Goal: Information Seeking & Learning: Learn about a topic

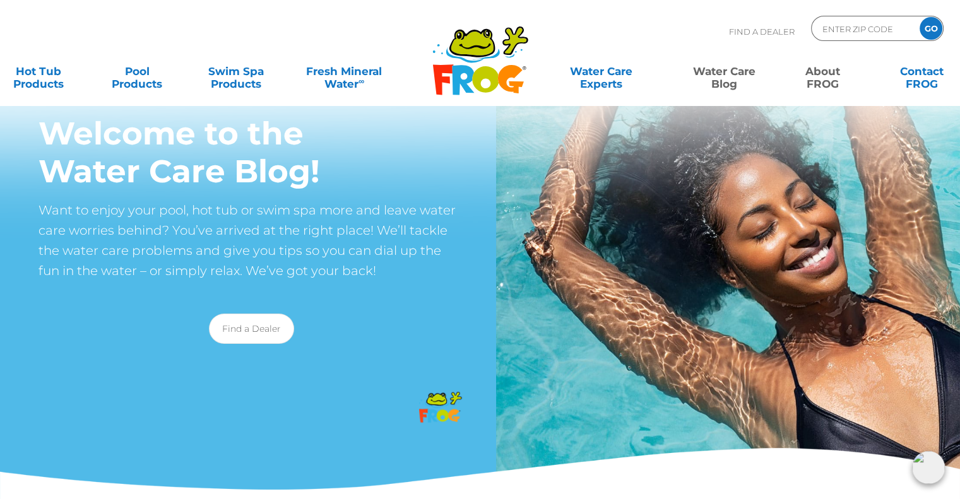
click at [826, 84] on link "About FROG" at bounding box center [823, 71] width 77 height 25
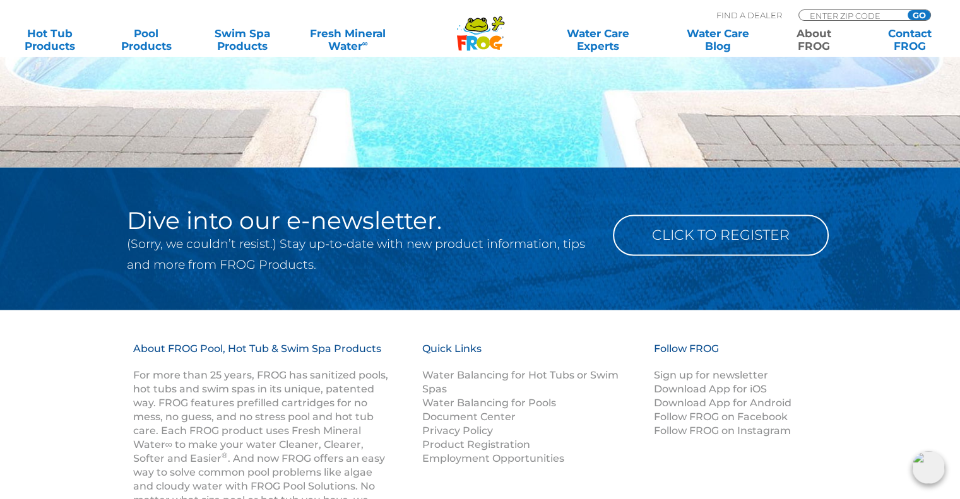
scroll to position [2083, 0]
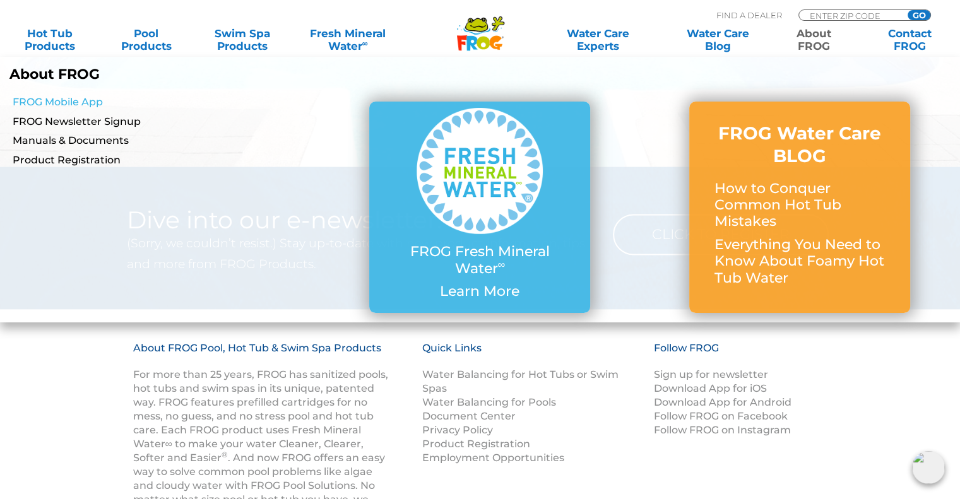
click at [78, 100] on link "FROG Mobile App" at bounding box center [166, 102] width 307 height 14
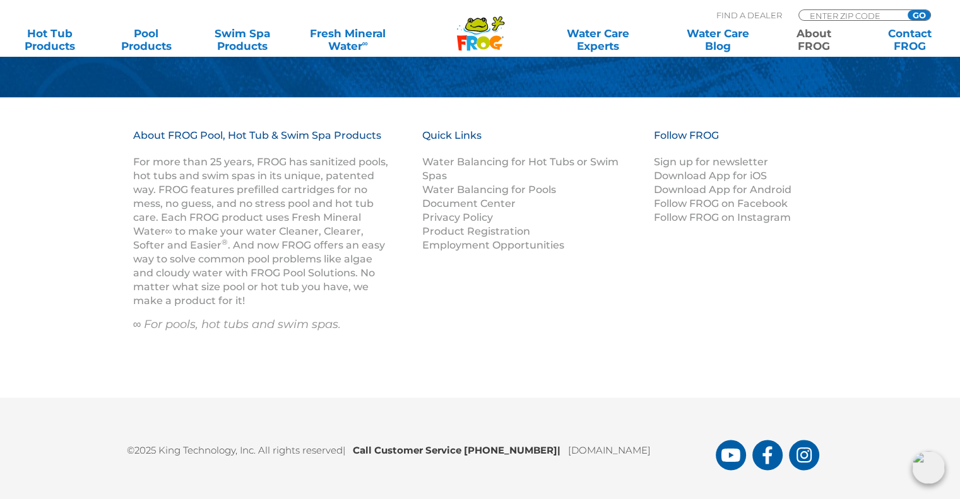
scroll to position [2033, 0]
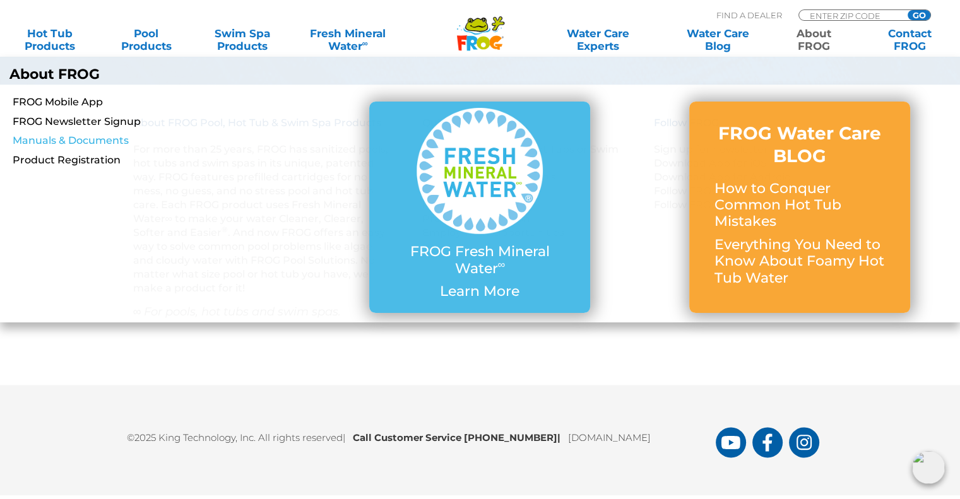
click at [61, 138] on link "Manuals & Documents" at bounding box center [166, 141] width 307 height 14
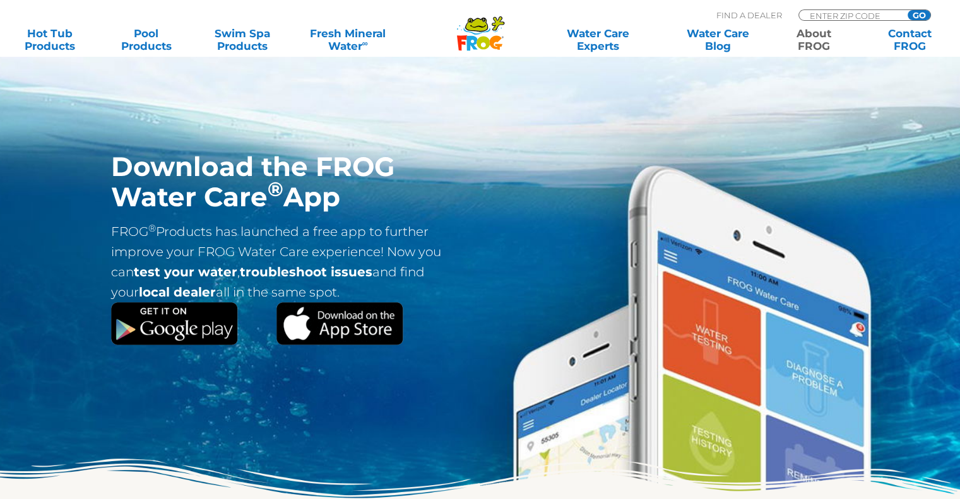
scroll to position [1478, 0]
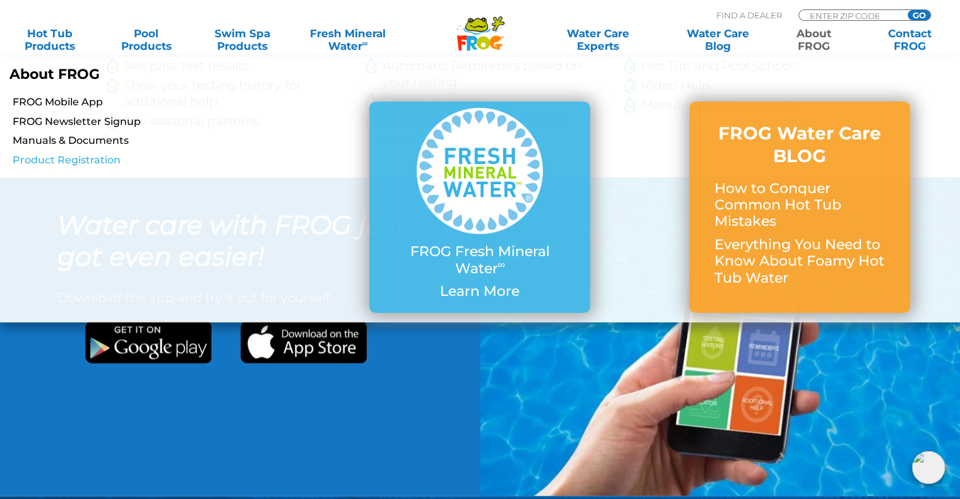
click at [66, 156] on link "Product Registration" at bounding box center [166, 160] width 307 height 14
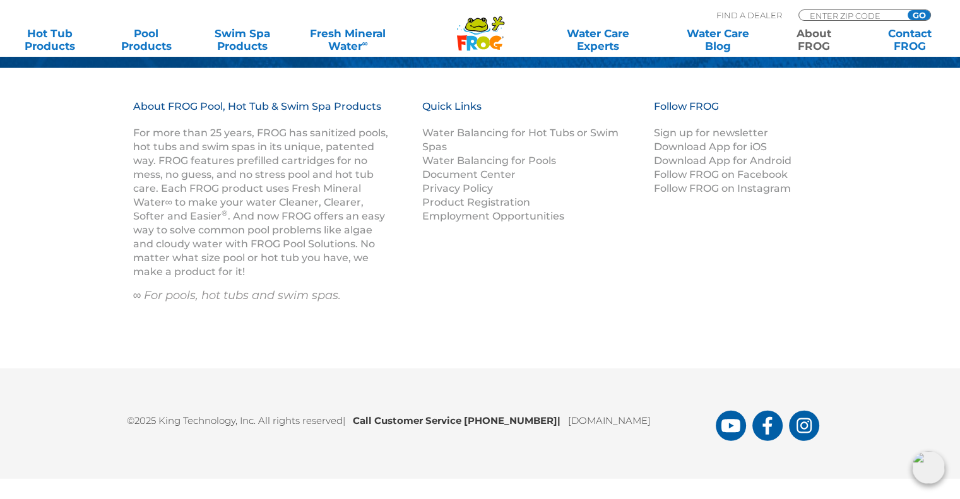
scroll to position [3454, 0]
click at [904, 45] on link "Contact FROG" at bounding box center [910, 39] width 74 height 25
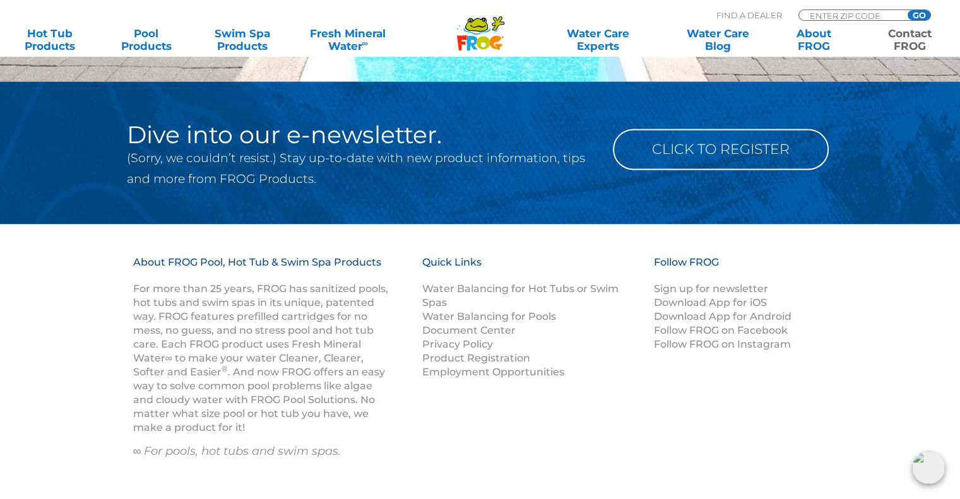
scroll to position [1987, 0]
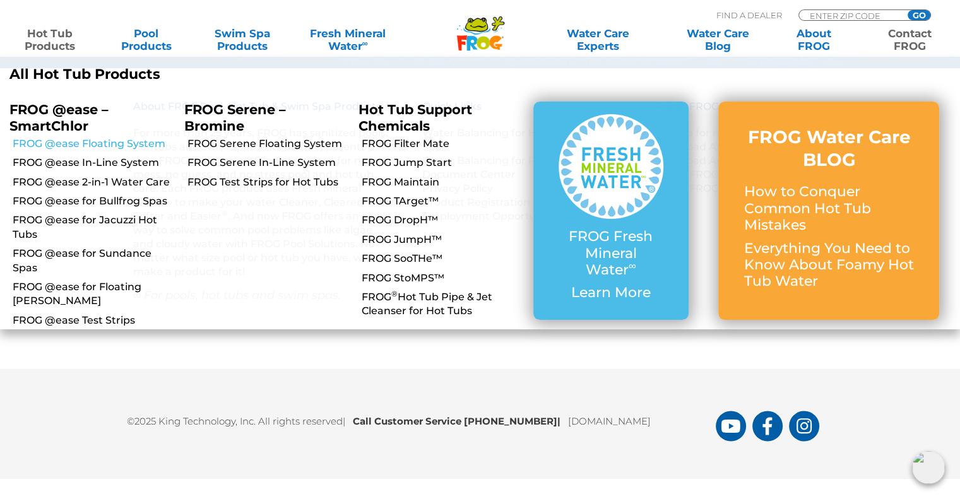
click at [80, 141] on link "FROG @ease Floating System" at bounding box center [94, 144] width 162 height 14
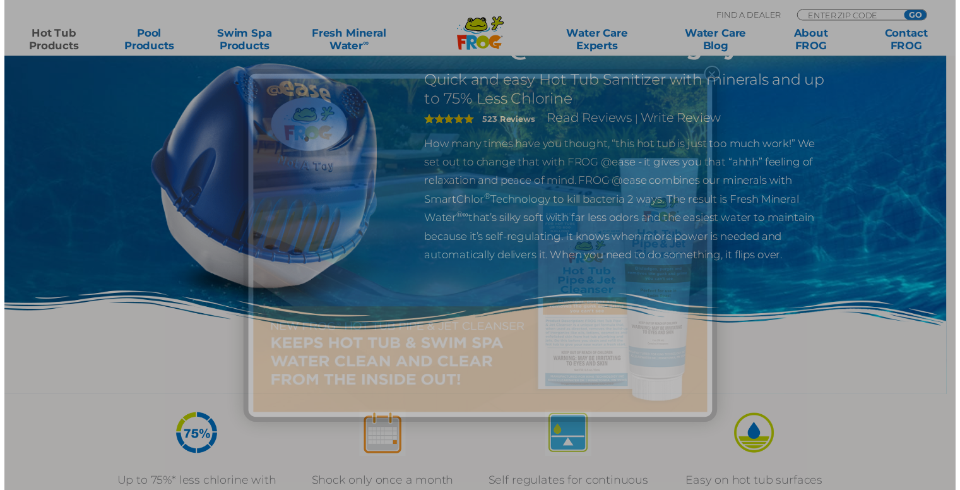
scroll to position [126, 0]
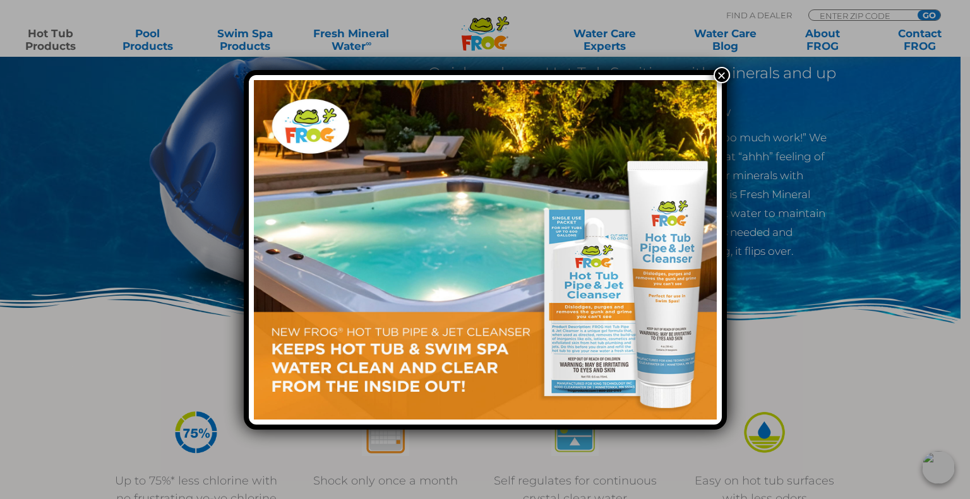
click at [724, 72] on button "×" at bounding box center [721, 75] width 16 height 16
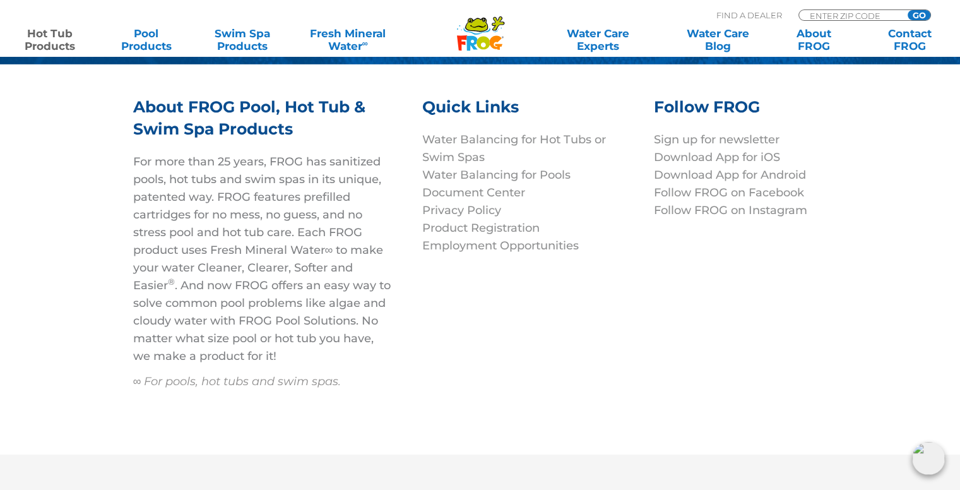
scroll to position [4308, 0]
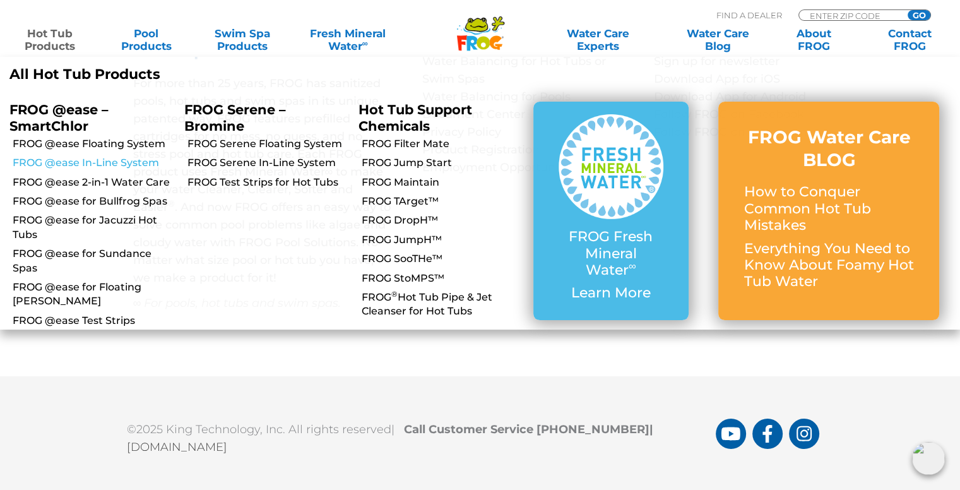
click at [98, 165] on link "FROG @ease In-Line System" at bounding box center [94, 163] width 162 height 14
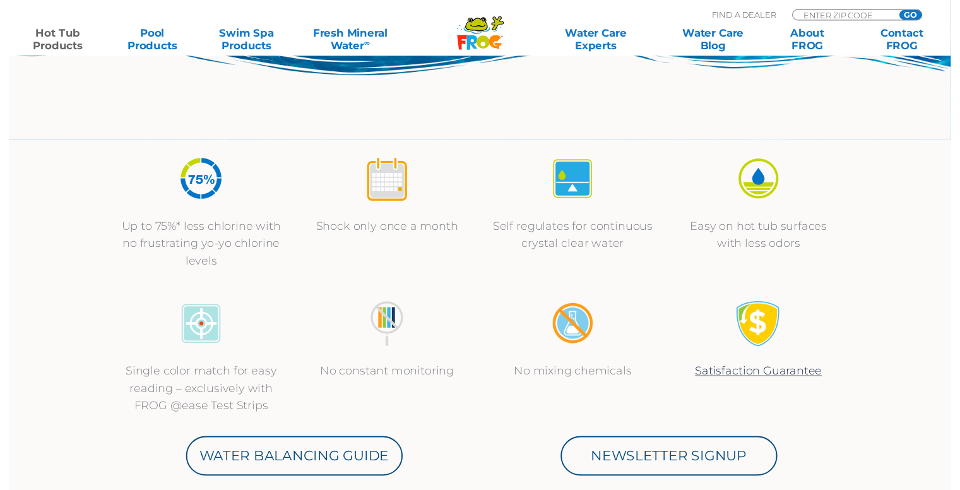
scroll to position [442, 0]
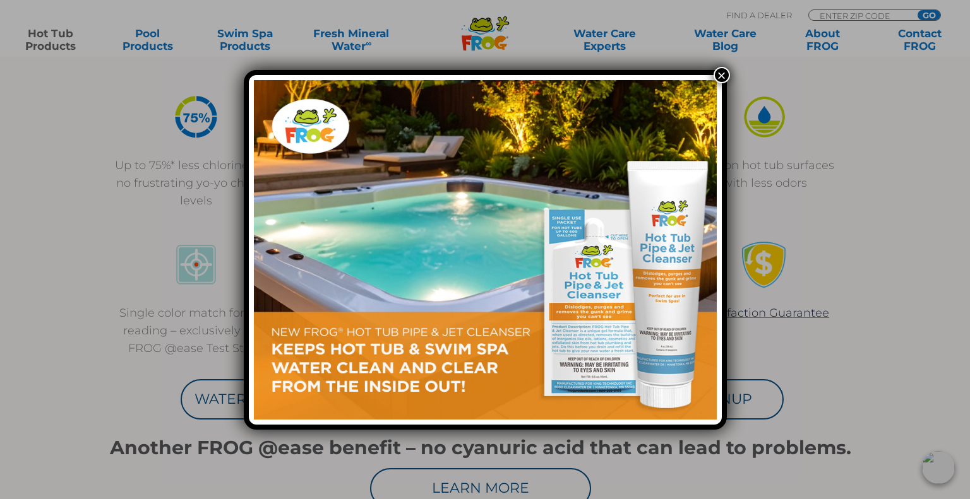
click at [716, 71] on button "×" at bounding box center [721, 75] width 16 height 16
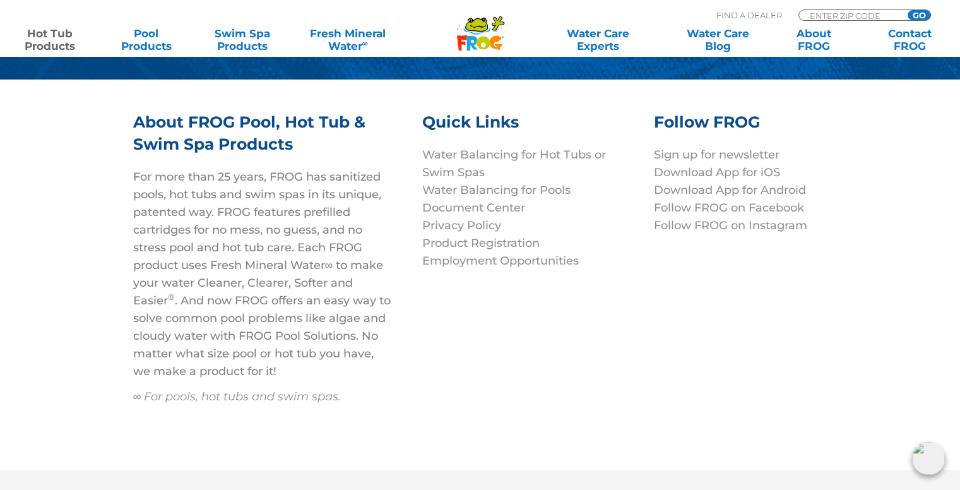
scroll to position [4378, 0]
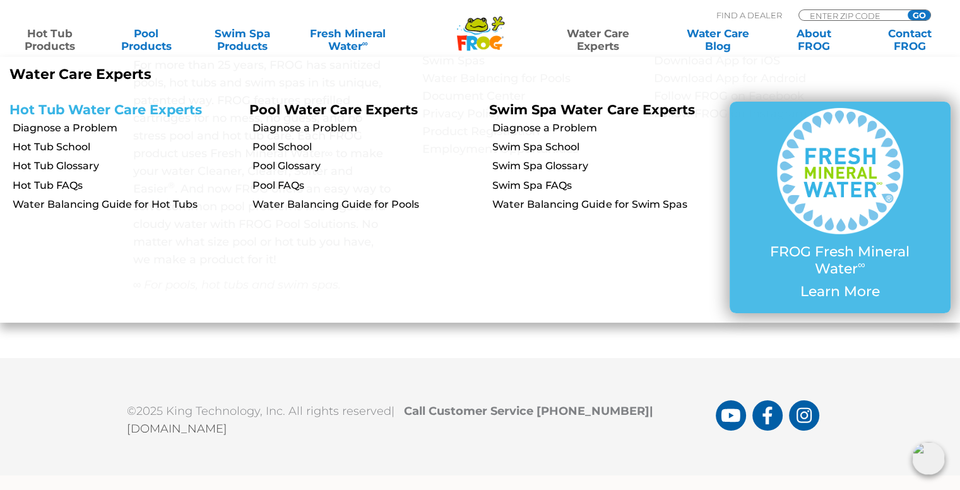
click at [169, 107] on link "Hot Tub Water Care Experts" at bounding box center [105, 110] width 193 height 16
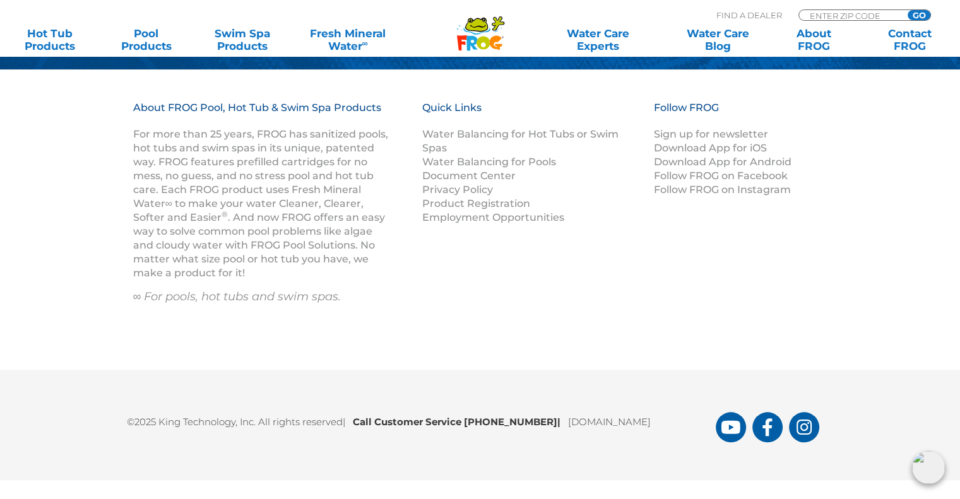
scroll to position [1141, 0]
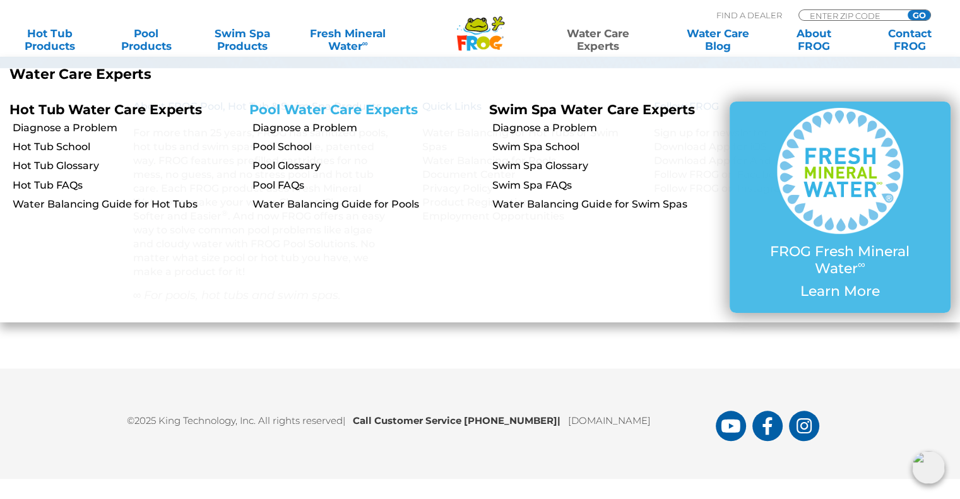
click at [378, 108] on link "Pool Water Care Experts" at bounding box center [333, 110] width 169 height 16
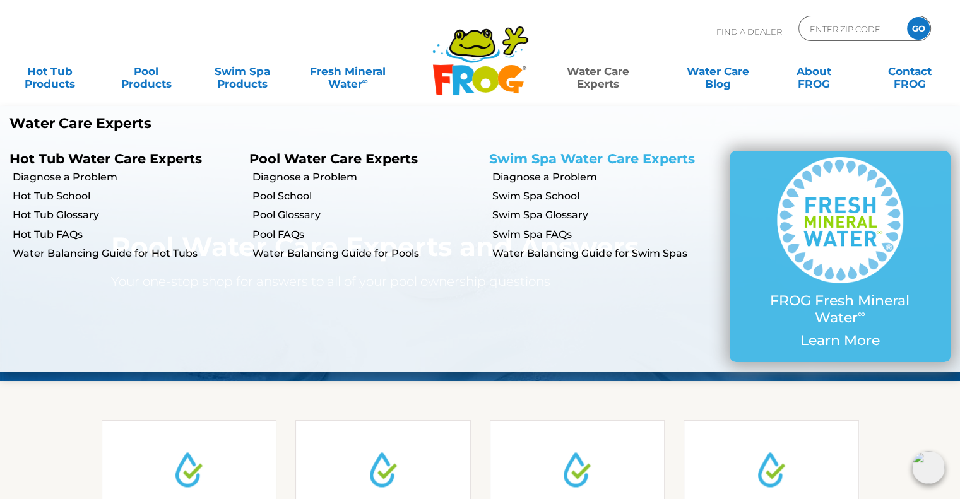
click at [511, 155] on link "Swim Spa Water Care Experts" at bounding box center [591, 159] width 205 height 16
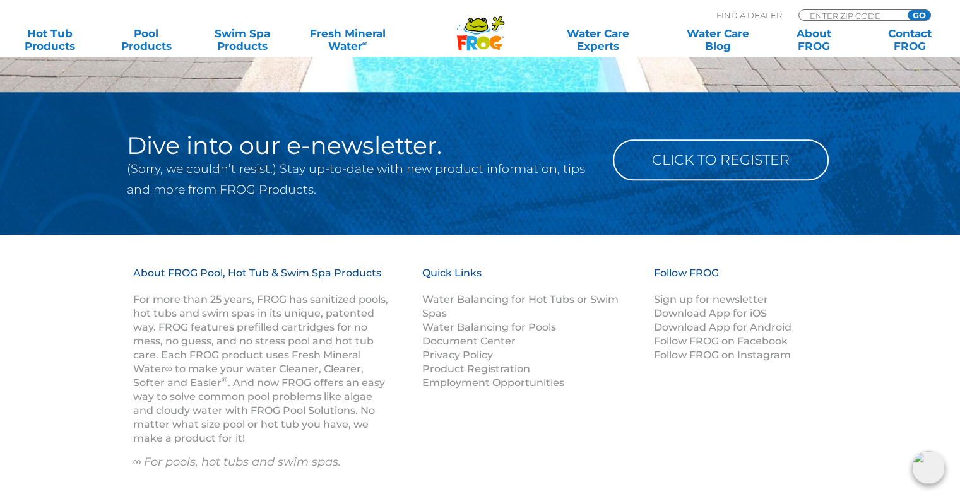
scroll to position [821, 0]
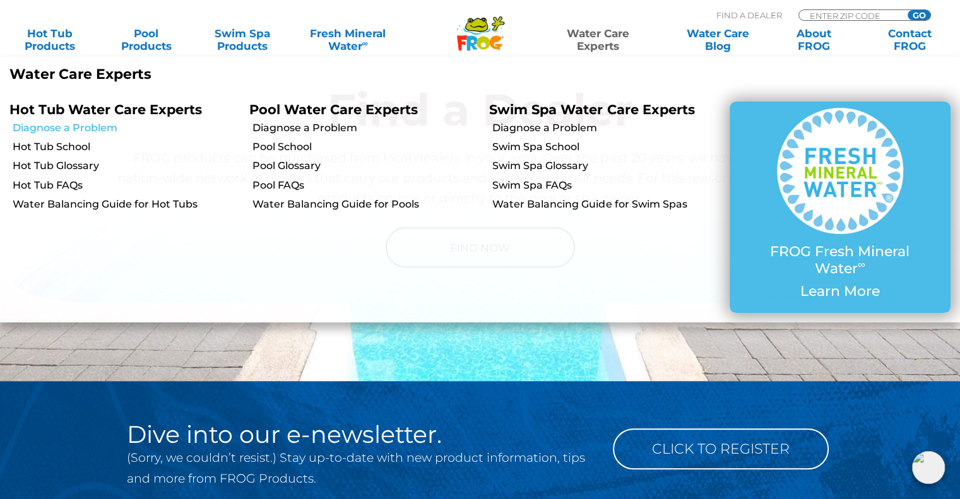
click at [98, 131] on link "Diagnose a Problem" at bounding box center [126, 128] width 227 height 14
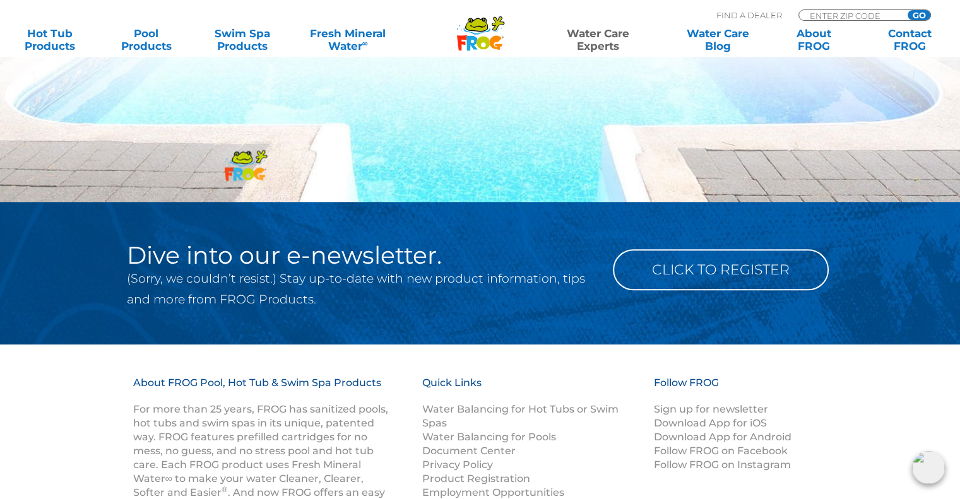
scroll to position [918, 0]
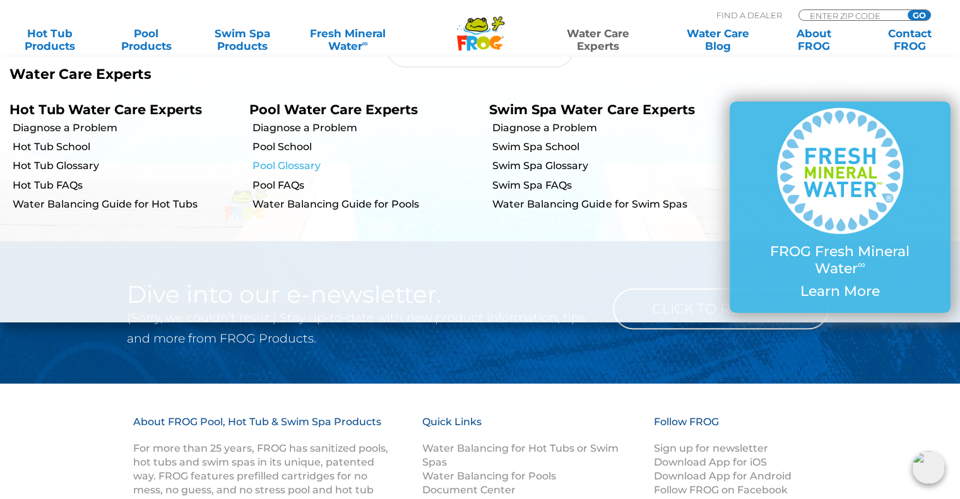
click at [276, 171] on link "Pool Glossary" at bounding box center [366, 166] width 227 height 14
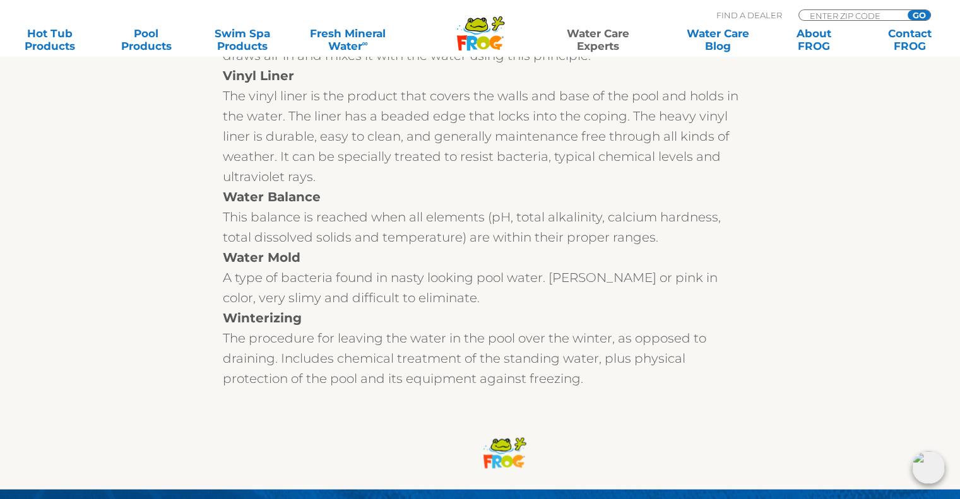
scroll to position [16893, 0]
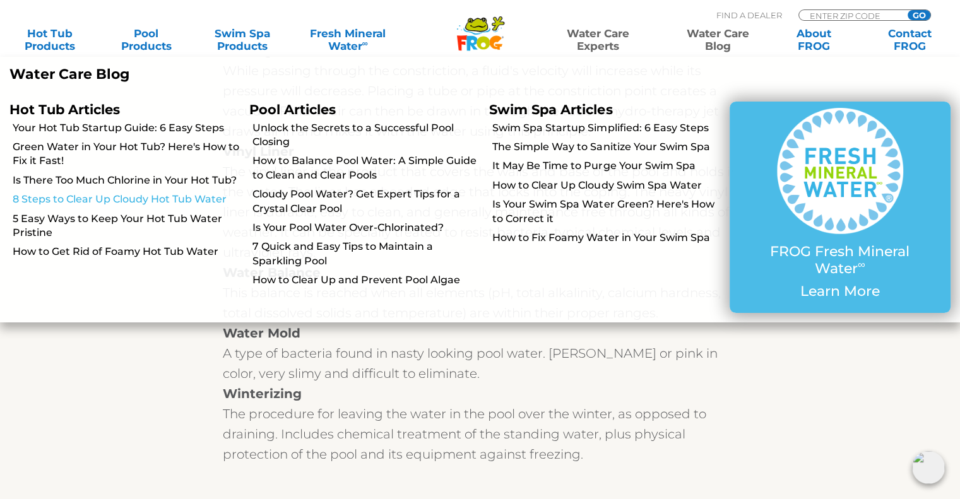
click at [199, 196] on link "8 Steps to Clear Up Cloudy Hot Tub Water" at bounding box center [126, 200] width 227 height 14
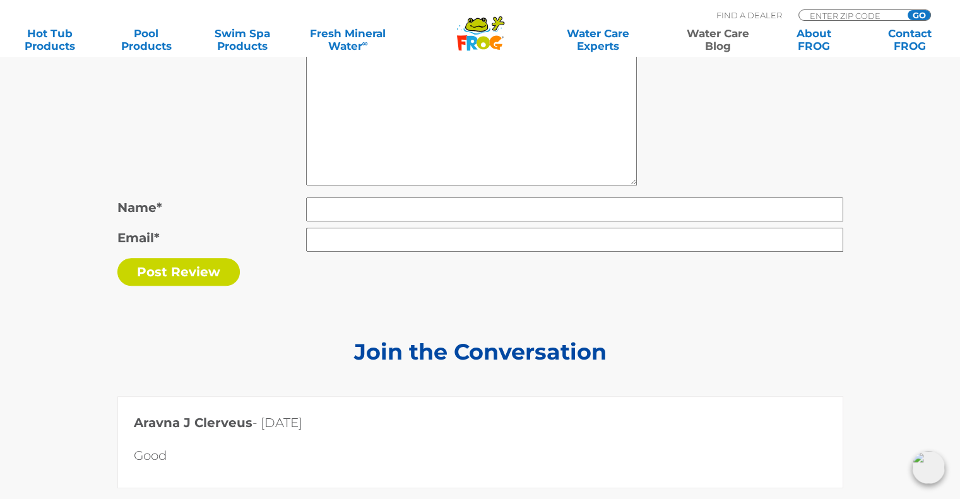
scroll to position [5618, 0]
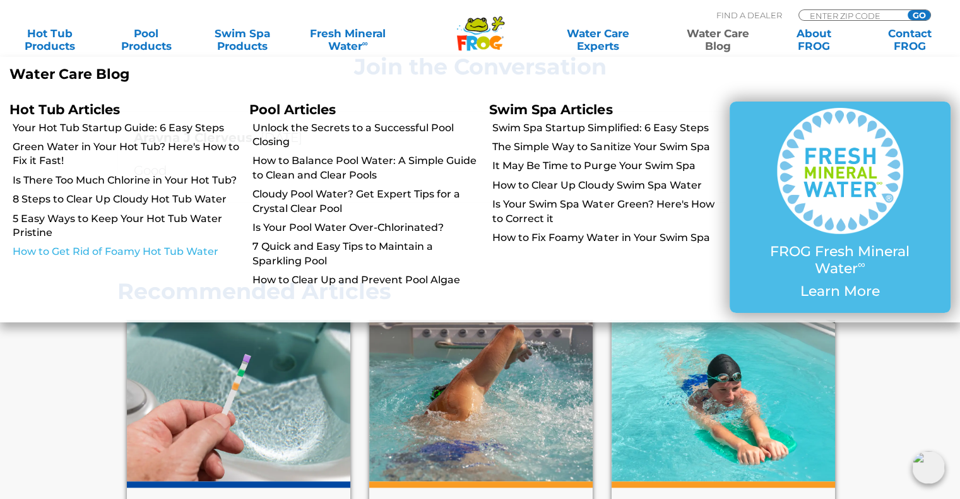
click at [144, 252] on link "How to Get Rid of Foamy Hot Tub Water" at bounding box center [126, 252] width 227 height 14
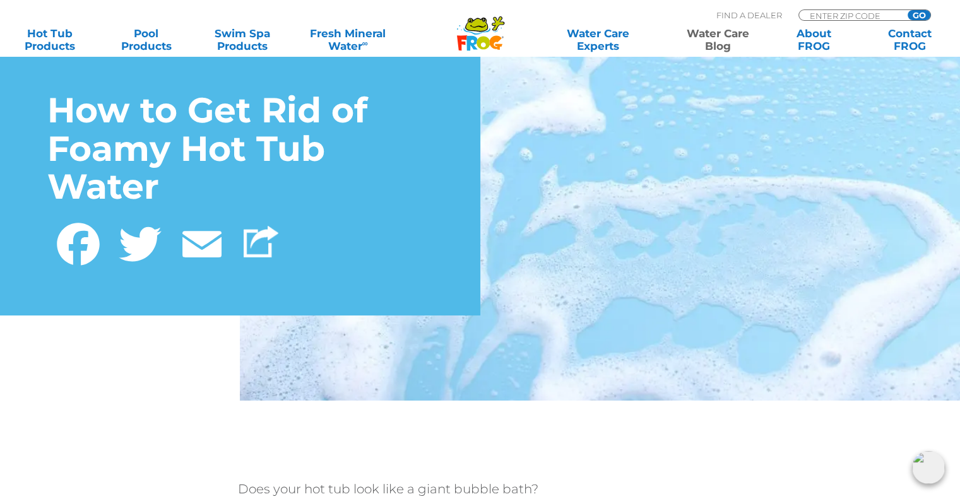
scroll to position [316, 0]
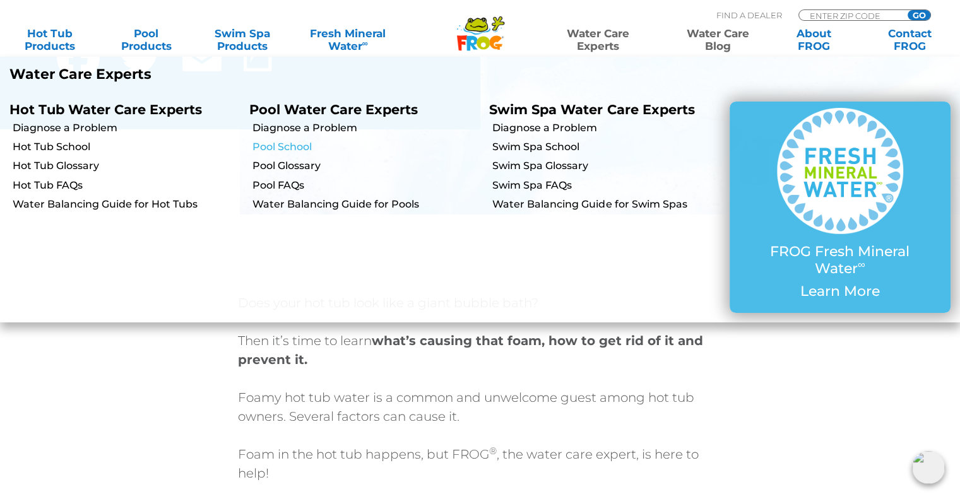
click at [312, 148] on link "Pool School" at bounding box center [366, 147] width 227 height 14
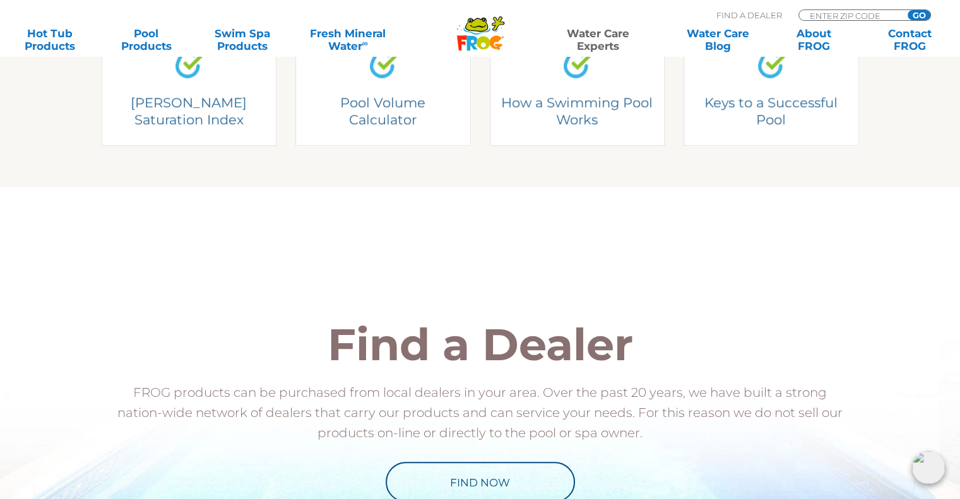
scroll to position [393, 0]
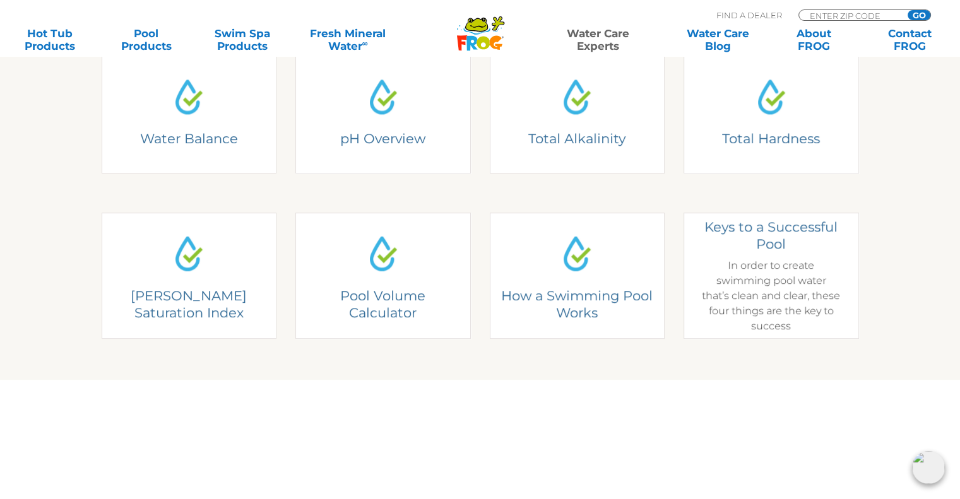
click at [750, 280] on link "Keys to a Successful Pool Keys to a Successful Pool In order to create swimming…" at bounding box center [771, 276] width 175 height 126
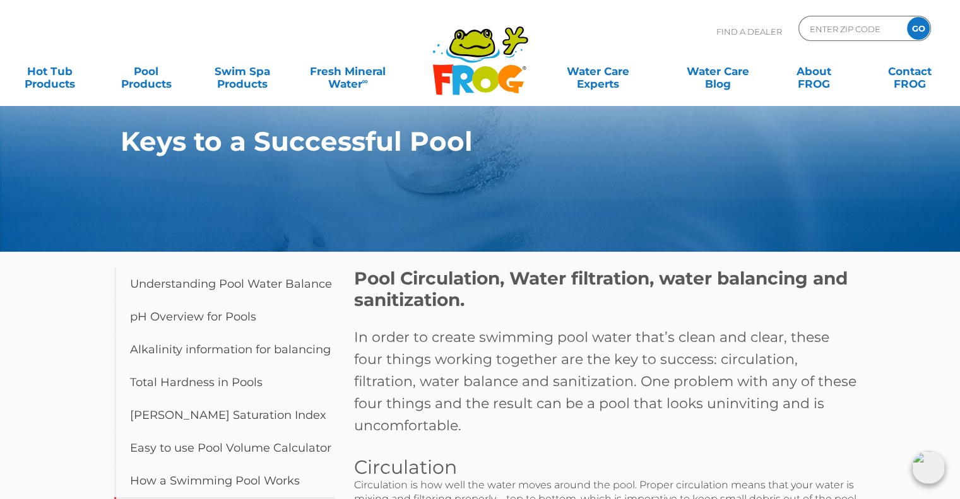
scroll to position [189, 0]
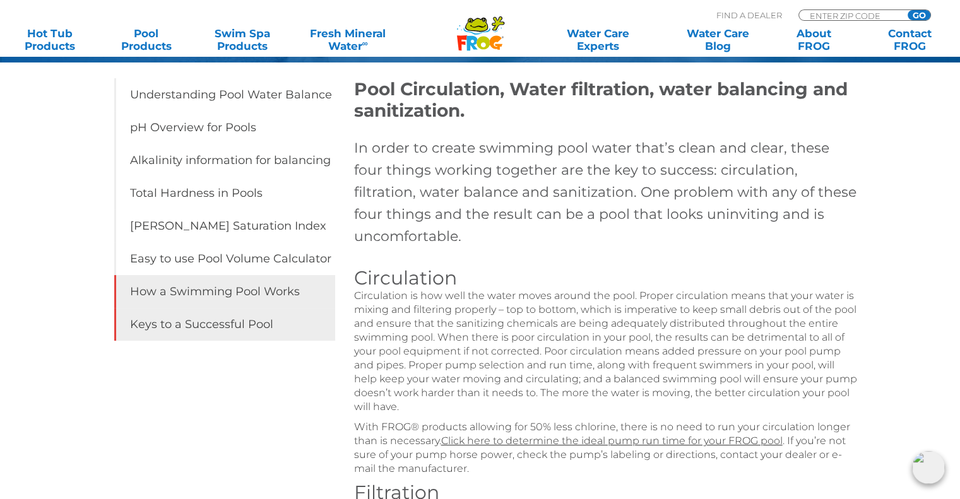
click at [313, 290] on link "How a Swimming Pool Works" at bounding box center [224, 291] width 221 height 33
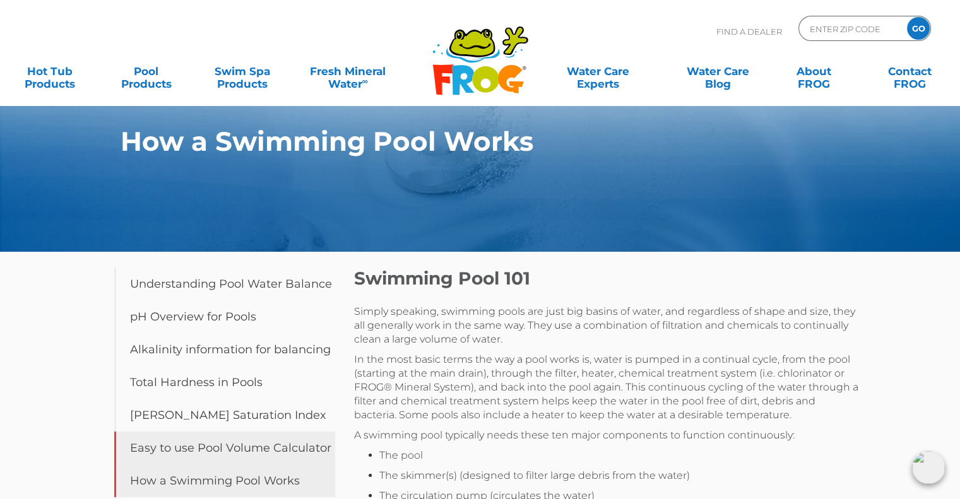
click at [268, 436] on link "Easy to use Pool Volume Calculator" at bounding box center [224, 448] width 221 height 33
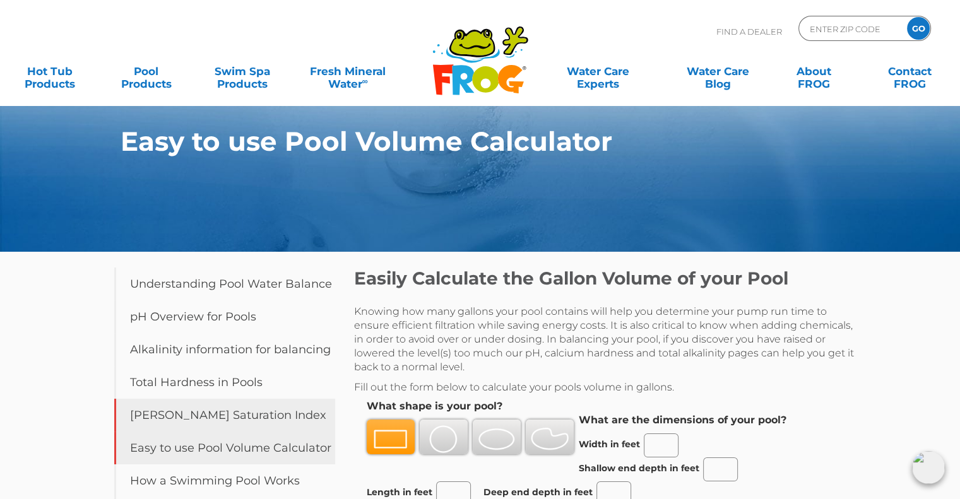
click at [309, 411] on link "[PERSON_NAME] Saturation Index" at bounding box center [224, 415] width 221 height 33
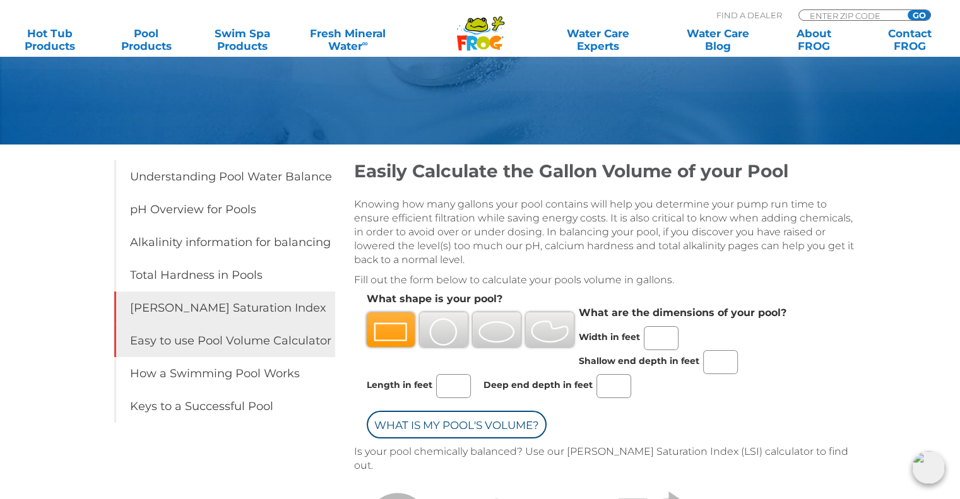
scroll to position [126, 0]
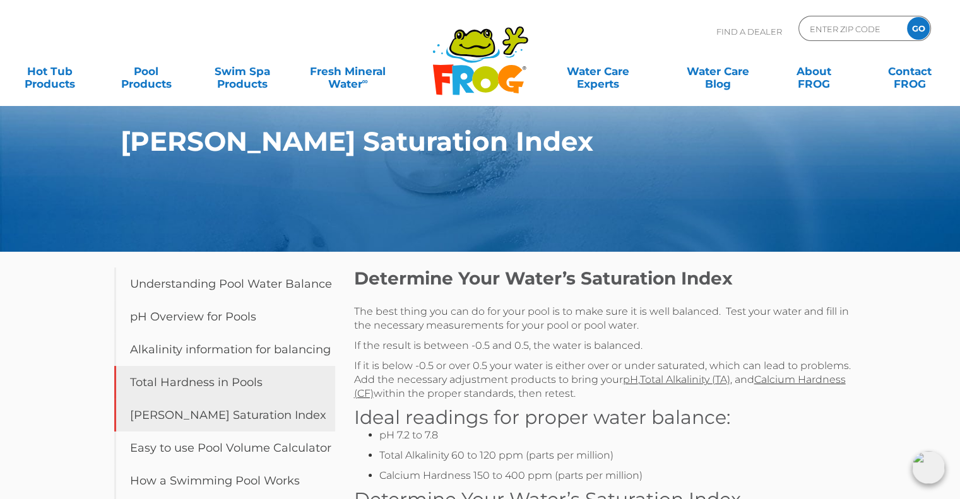
click at [217, 383] on link "Total Hardness in Pools" at bounding box center [224, 382] width 221 height 33
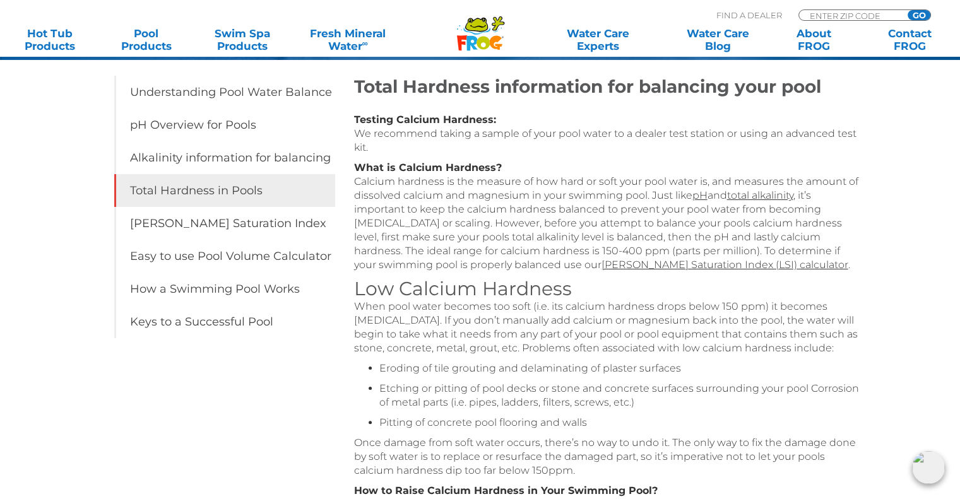
scroll to position [189, 0]
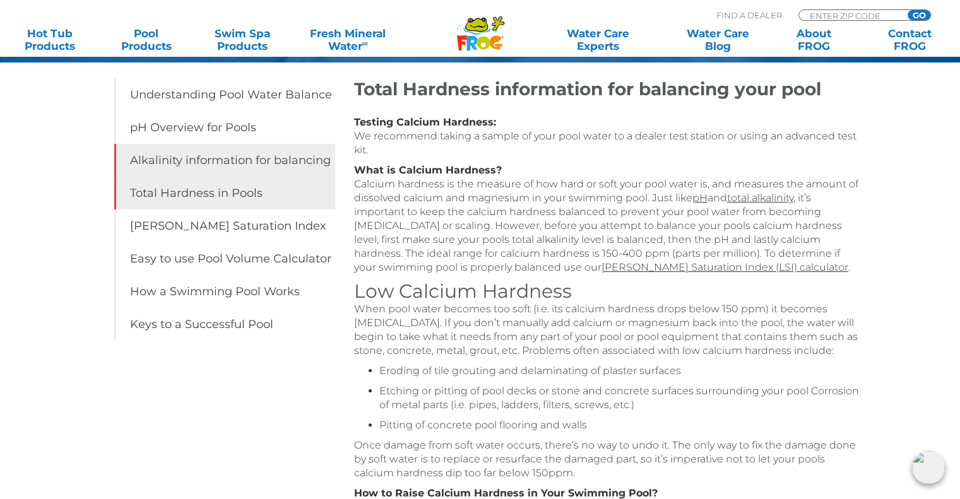
click at [232, 148] on link "Alkalinity information for balancing" at bounding box center [224, 160] width 221 height 33
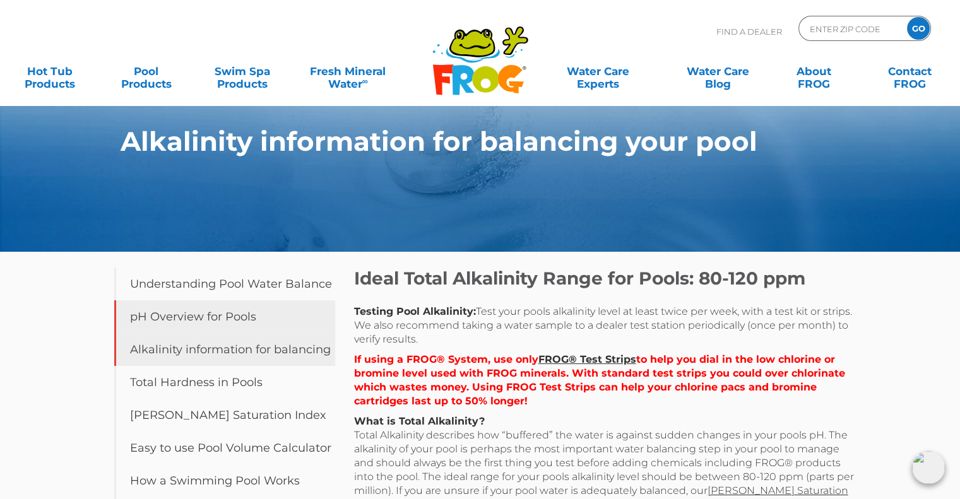
click at [203, 315] on link "pH Overview for Pools" at bounding box center [224, 316] width 221 height 33
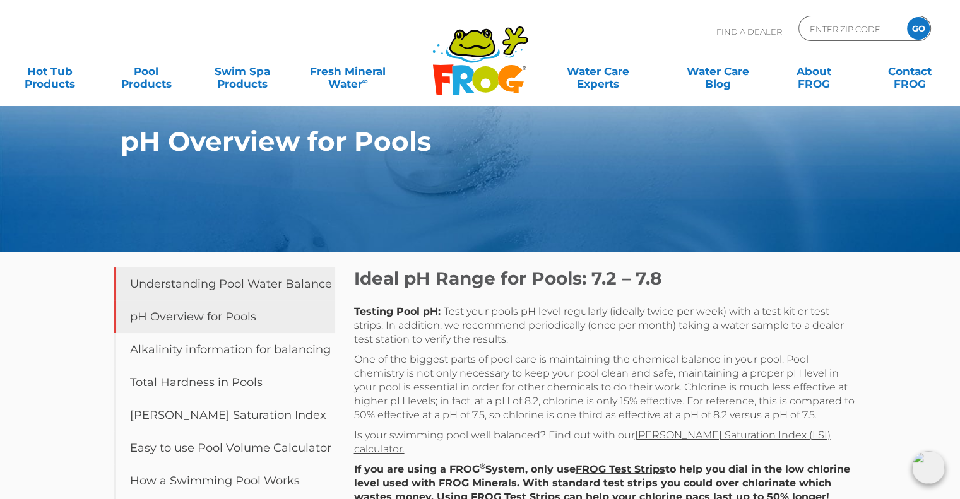
click at [269, 290] on link "Understanding Pool Water Balance" at bounding box center [224, 284] width 221 height 33
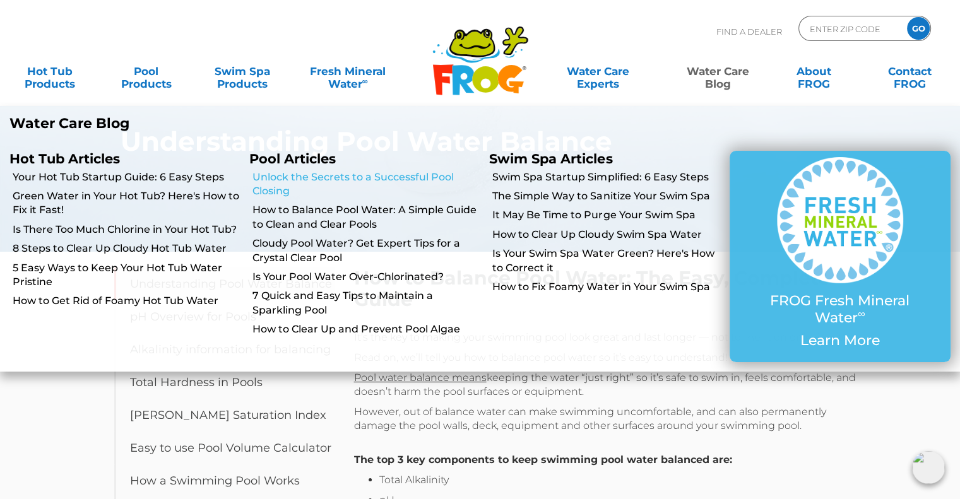
click at [420, 181] on link "Unlock the Secrets to a Successful Pool Closing" at bounding box center [366, 184] width 227 height 28
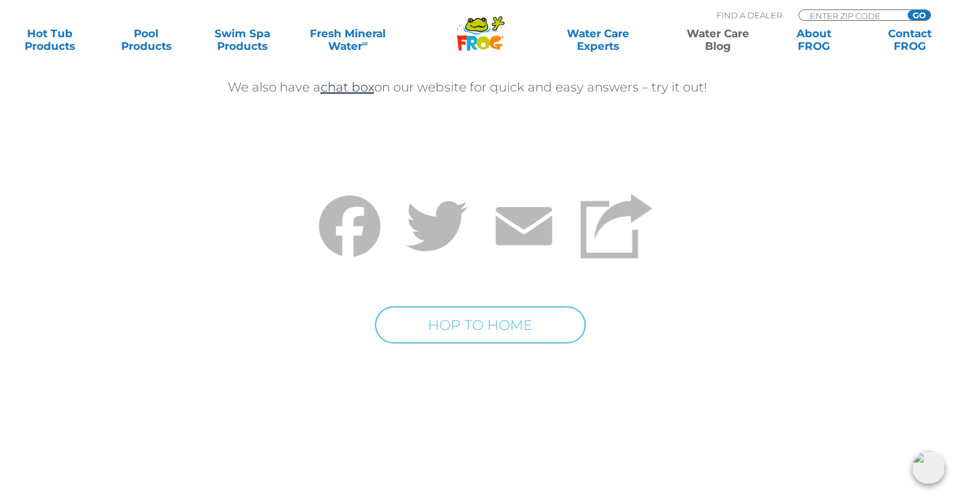
scroll to position [7196, 0]
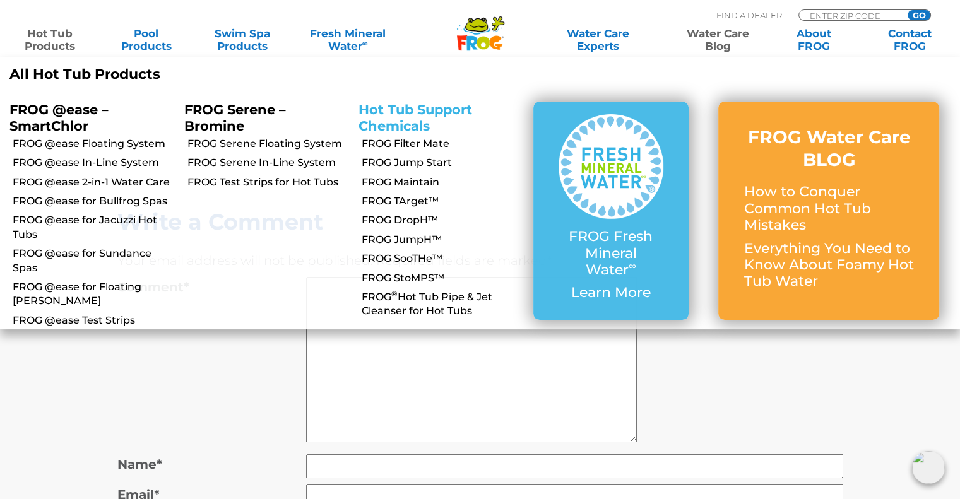
click at [387, 116] on link "Hot Tub Support Chemicals" at bounding box center [416, 118] width 114 height 32
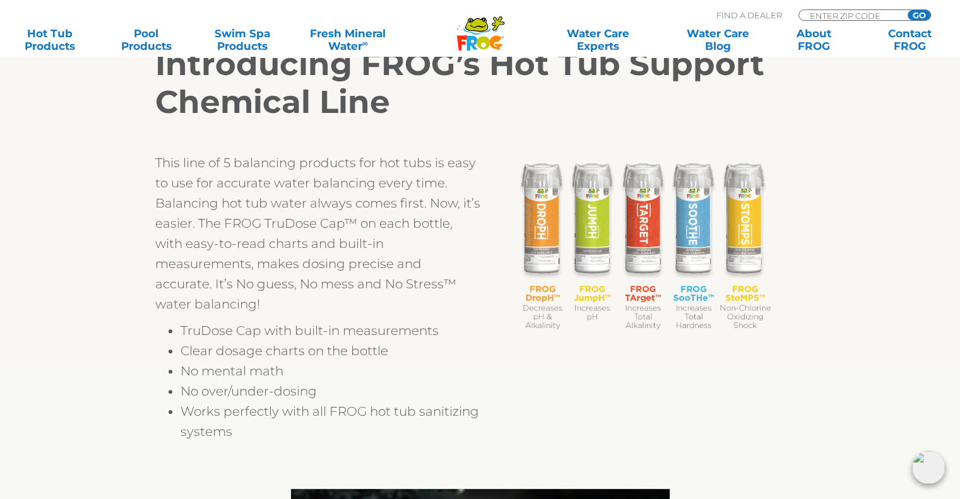
scroll to position [379, 0]
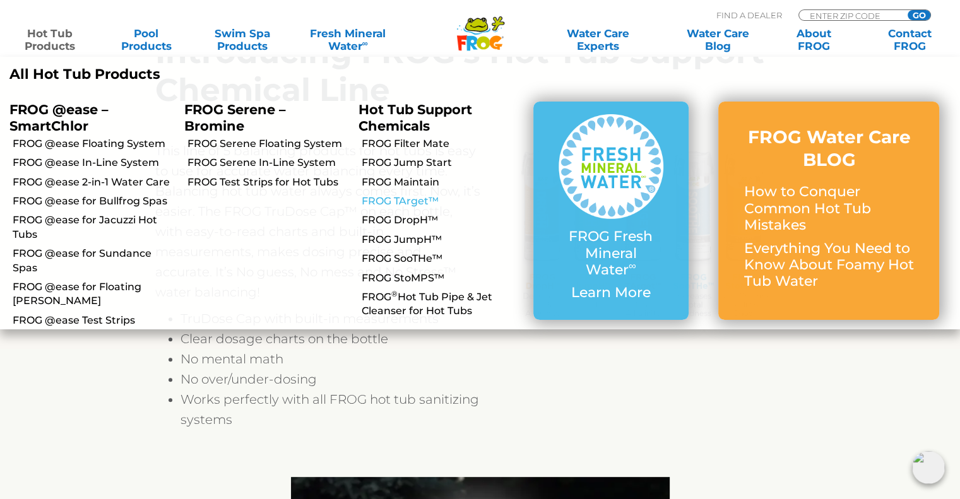
click at [399, 199] on link "FROG TArget™" at bounding box center [443, 201] width 162 height 14
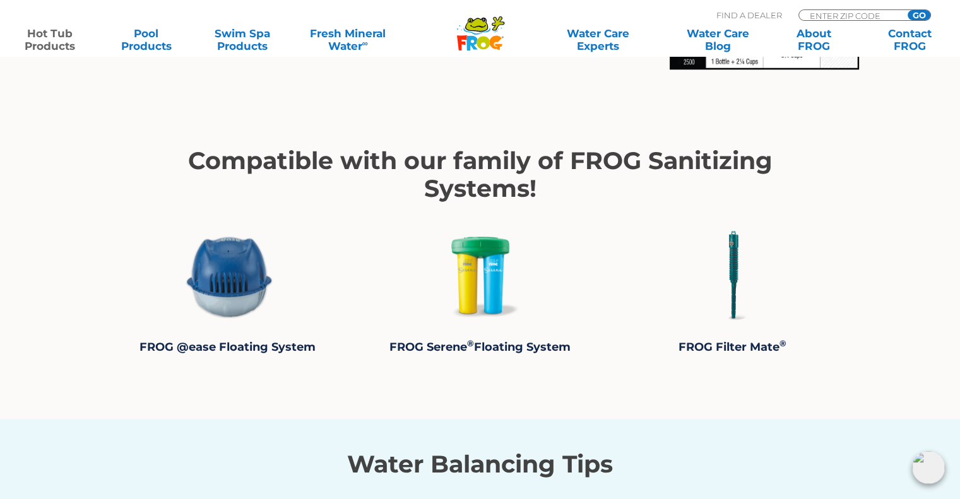
scroll to position [1894, 0]
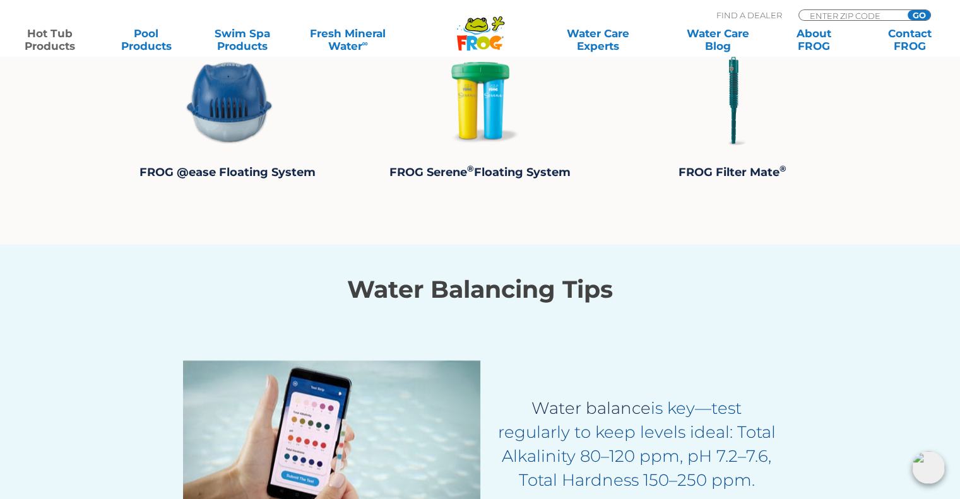
click at [843, 177] on p "FROG Filter Mate ®" at bounding box center [733, 172] width 253 height 18
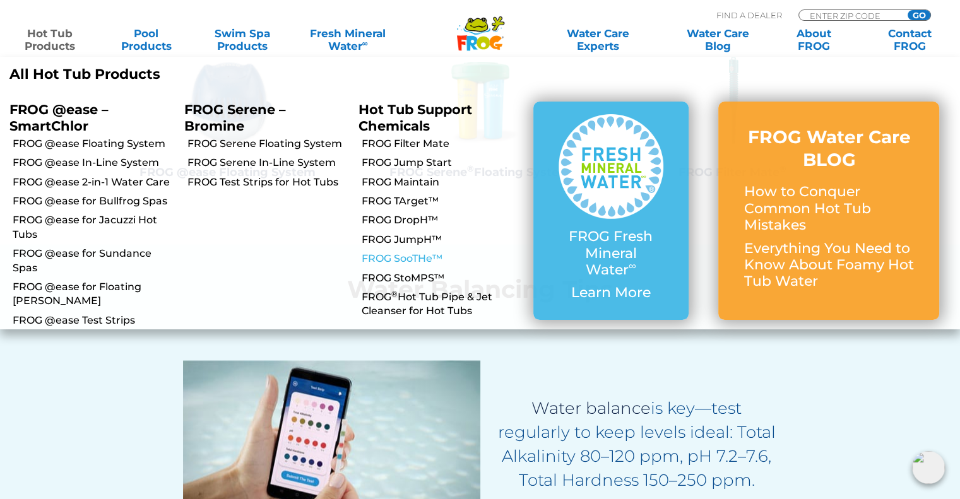
click at [415, 259] on link "FROG SooTHe™" at bounding box center [443, 259] width 162 height 14
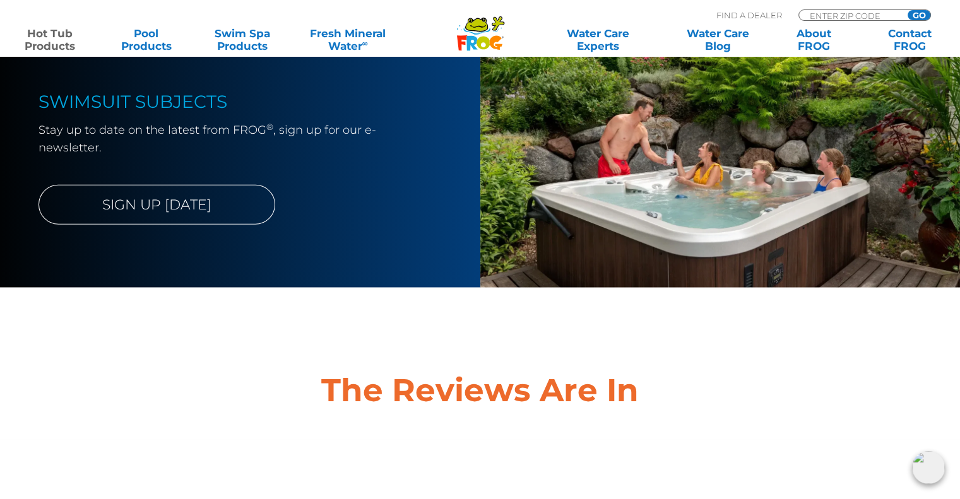
scroll to position [3598, 0]
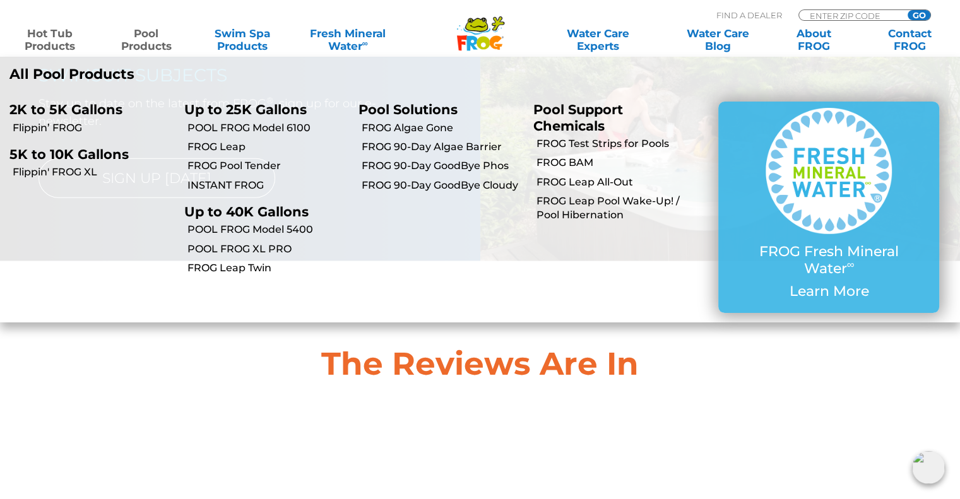
click at [60, 136] on li "Flippin’ FROG" at bounding box center [87, 127] width 175 height 19
click at [56, 129] on link "Flippin’ FROG" at bounding box center [94, 128] width 162 height 14
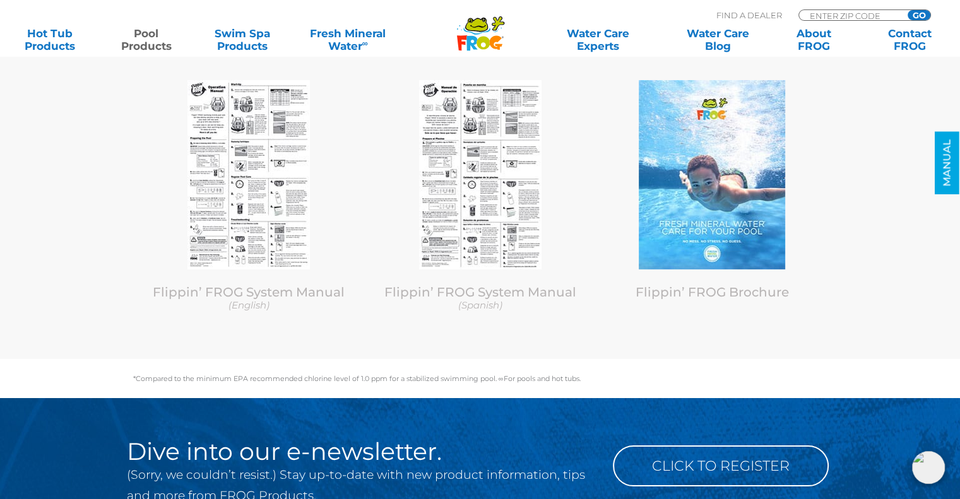
scroll to position [5050, 0]
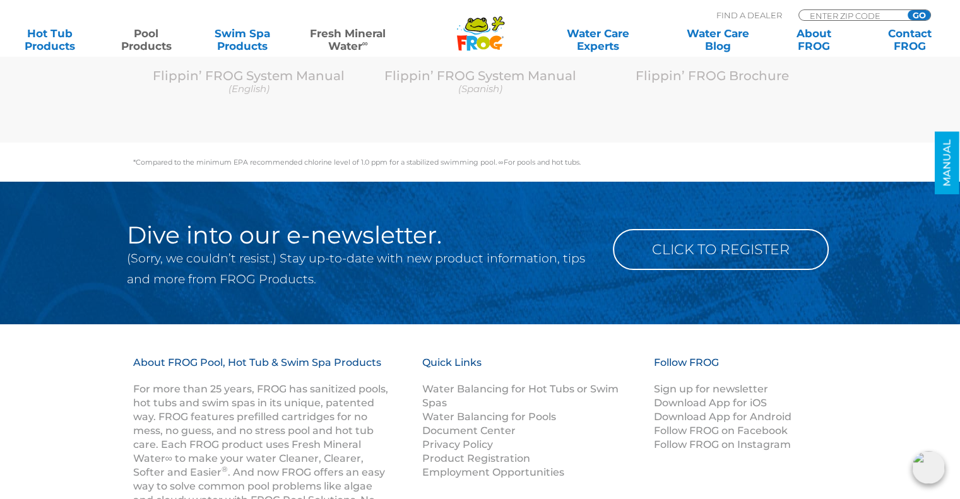
click at [351, 42] on link "Fresh Mineral Water ∞" at bounding box center [347, 39] width 93 height 25
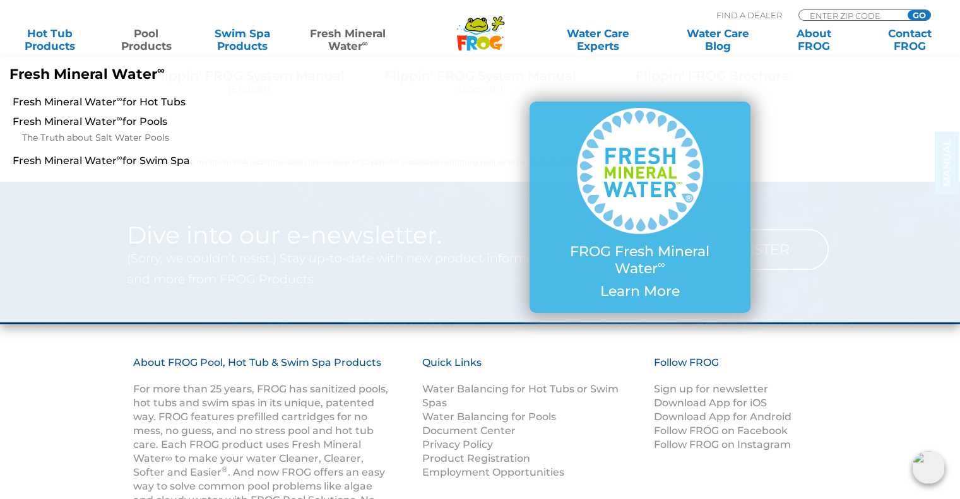
click at [345, 37] on link "Fresh Mineral Water ∞" at bounding box center [347, 39] width 93 height 25
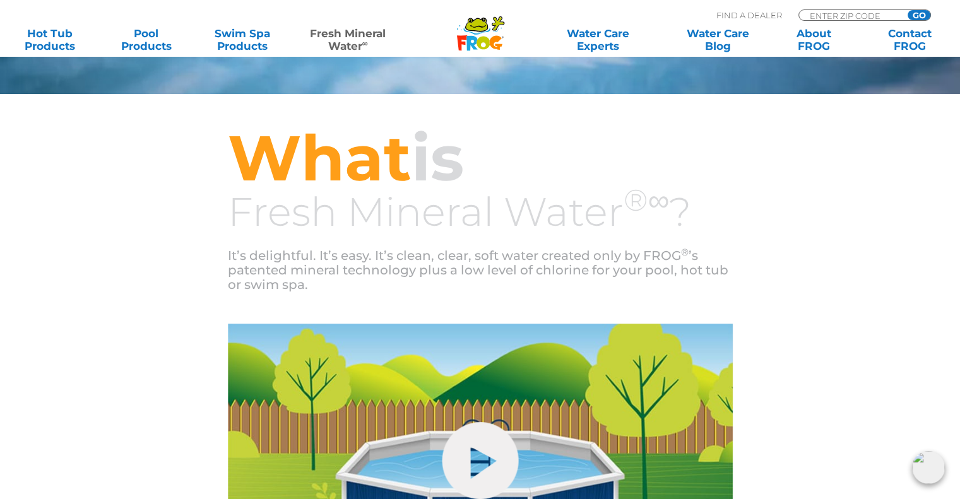
scroll to position [117, 0]
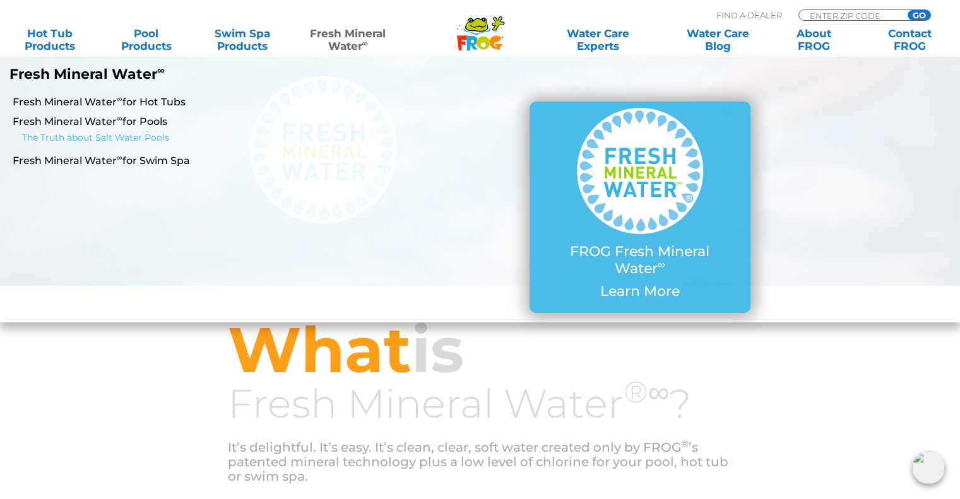
click at [150, 138] on link "The Truth about Salt Water Pools" at bounding box center [171, 138] width 298 height 15
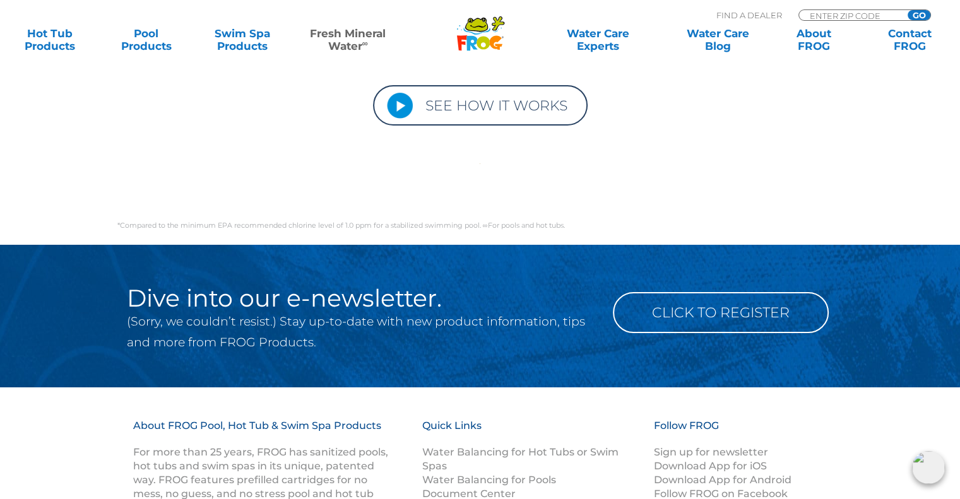
scroll to position [4411, 0]
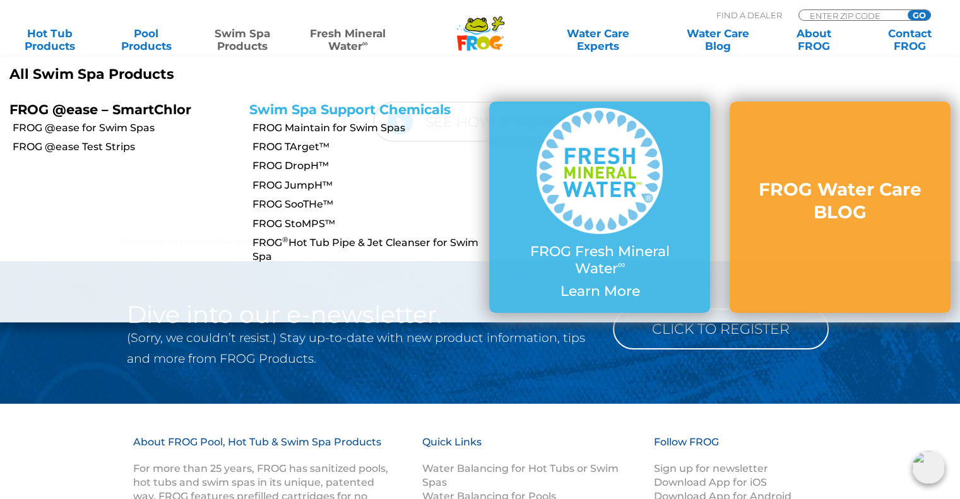
click at [350, 104] on link "Swim Spa Support Chemicals" at bounding box center [349, 110] width 201 height 16
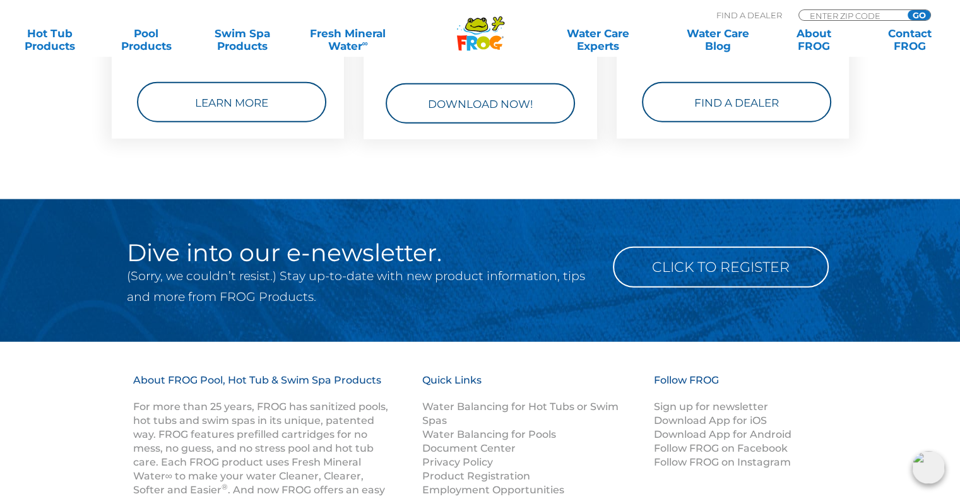
scroll to position [3619, 0]
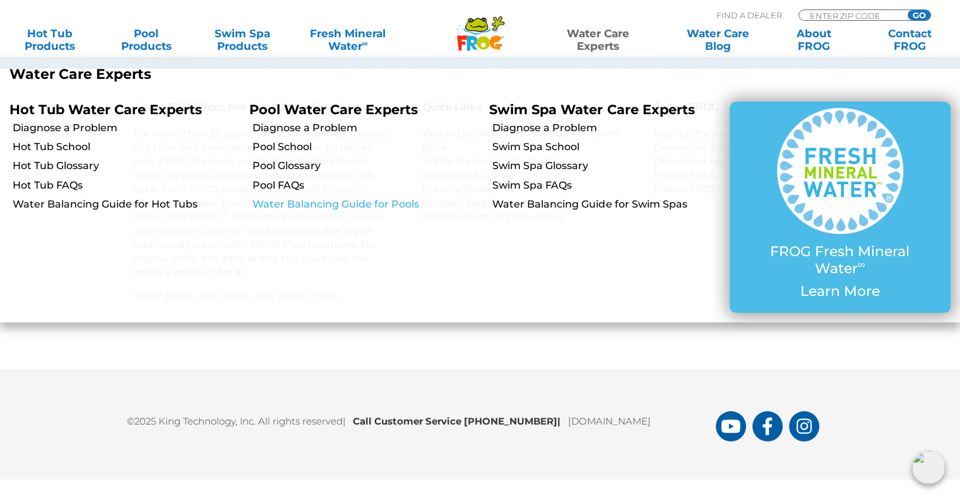
click at [341, 211] on link "Water Balancing Guide for Pools" at bounding box center [366, 205] width 227 height 14
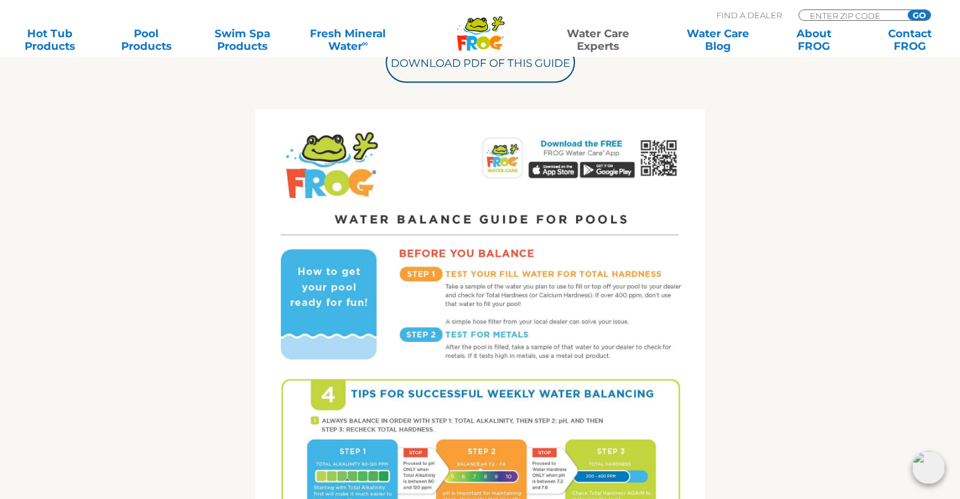
scroll to position [379, 0]
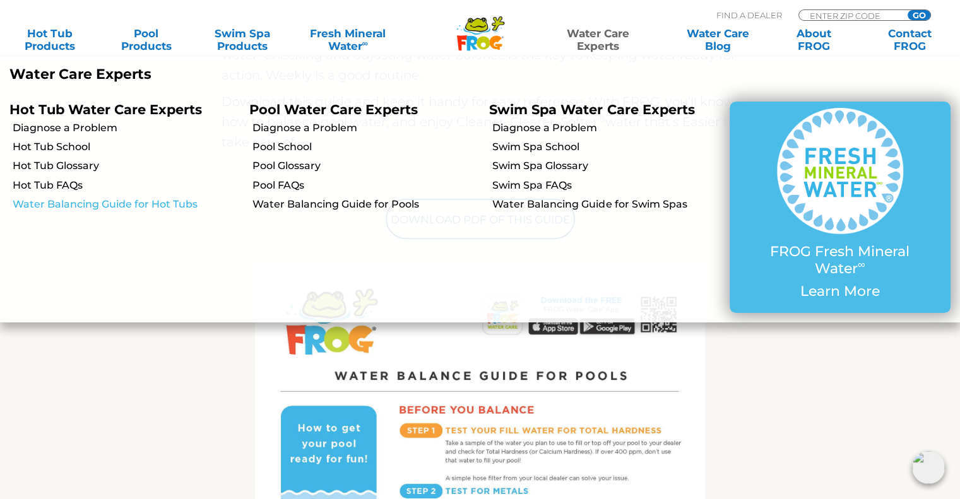
click at [131, 205] on link "Water Balancing Guide for Hot Tubs" at bounding box center [126, 205] width 227 height 14
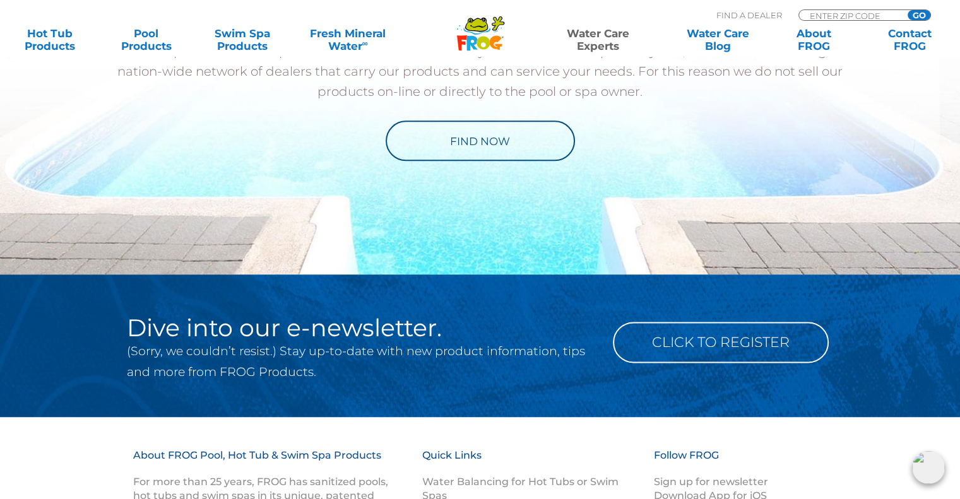
scroll to position [1704, 0]
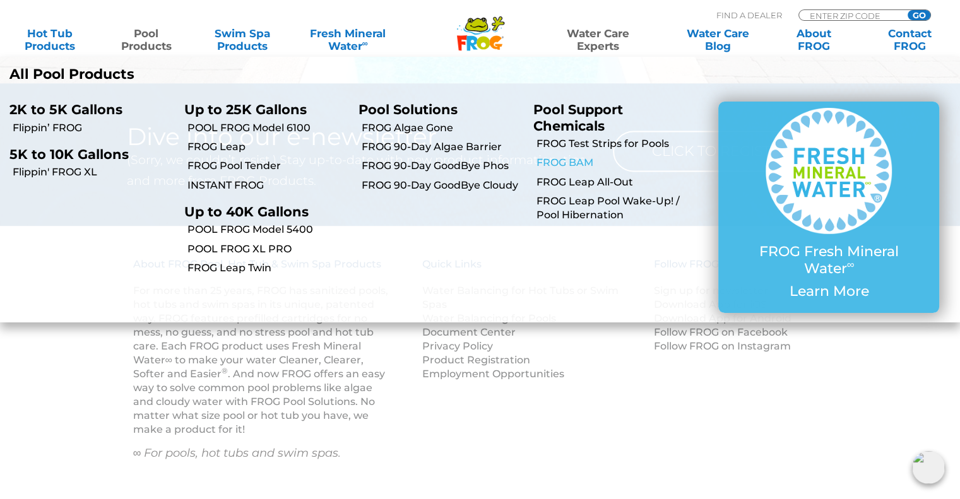
click at [557, 166] on link "FROG BAM" at bounding box center [618, 163] width 162 height 14
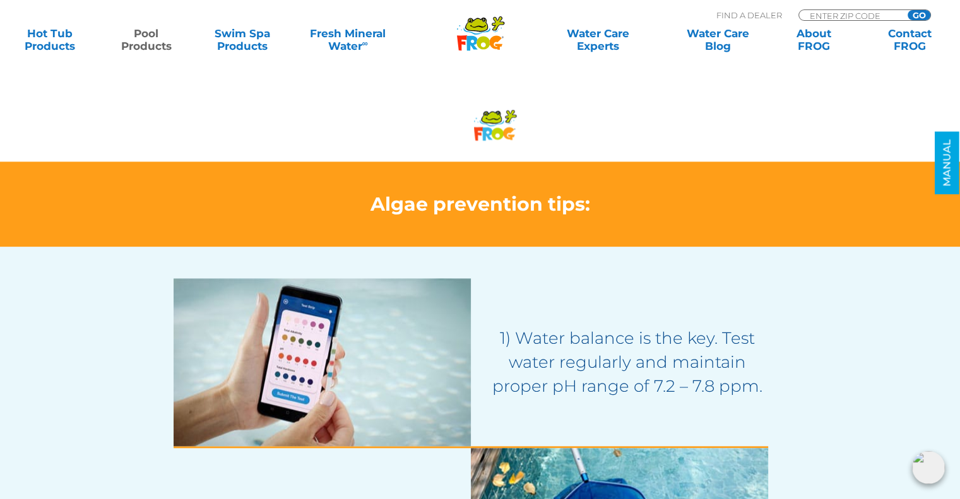
scroll to position [1389, 0]
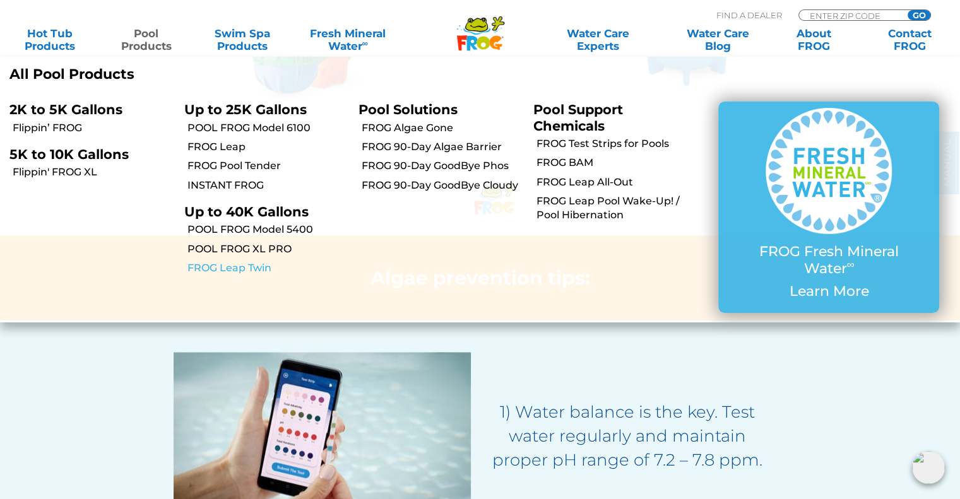
click at [235, 268] on link "FROG Leap Twin" at bounding box center [268, 268] width 162 height 14
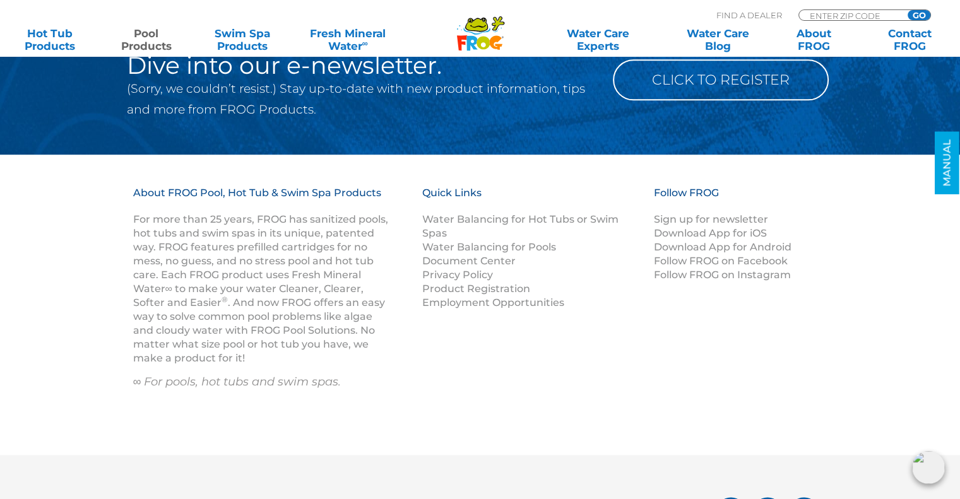
scroll to position [6505, 0]
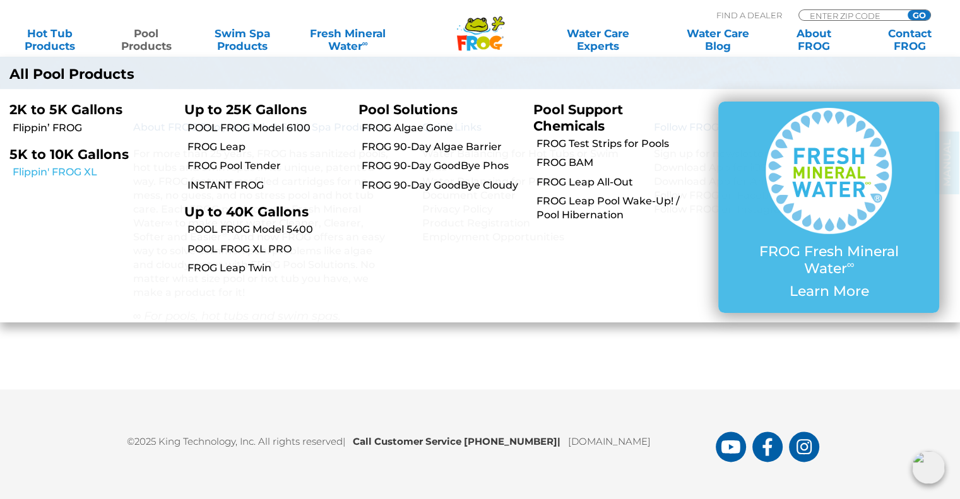
click at [87, 175] on link "Flippin' FROG XL" at bounding box center [94, 172] width 162 height 14
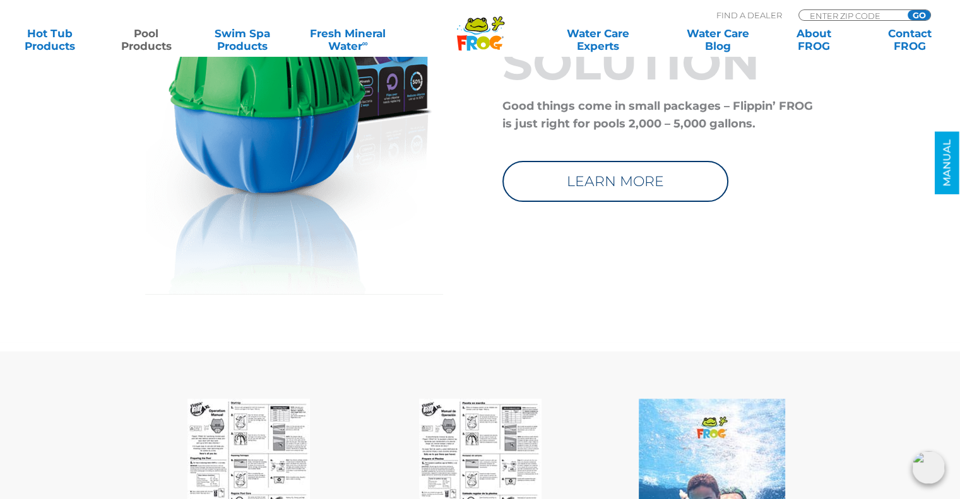
scroll to position [5176, 0]
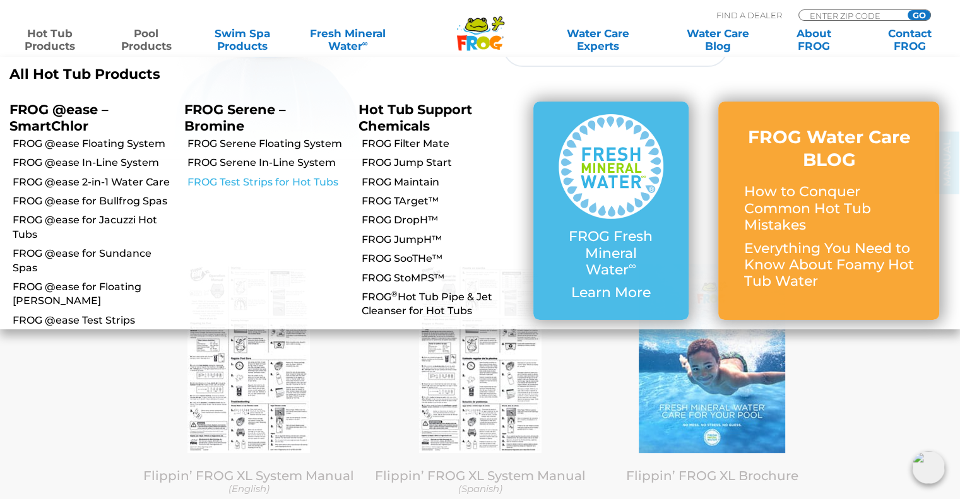
click at [297, 187] on link "FROG Test Strips for Hot Tubs" at bounding box center [268, 182] width 162 height 14
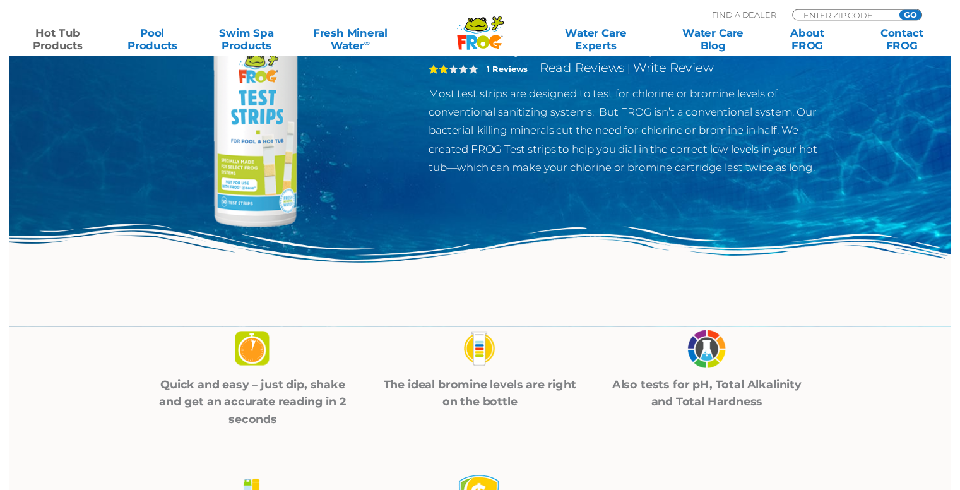
scroll to position [379, 0]
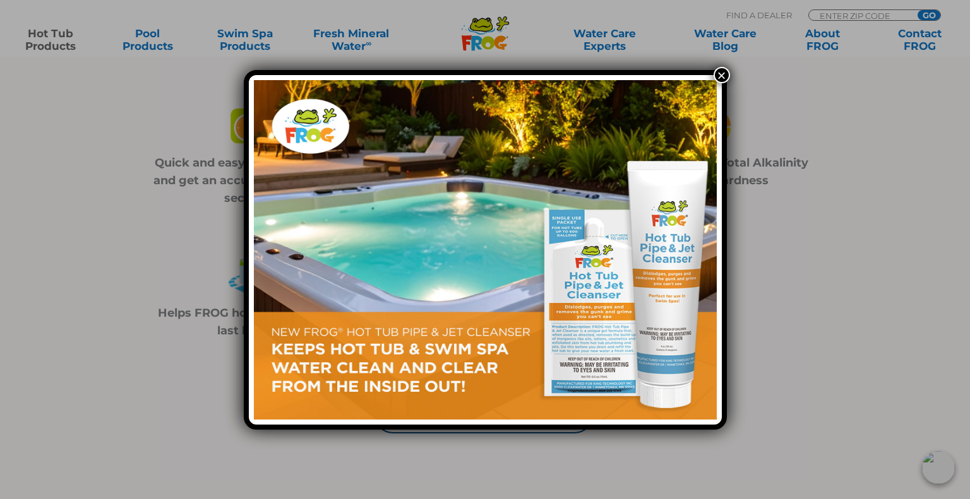
click at [719, 74] on button "×" at bounding box center [721, 75] width 16 height 16
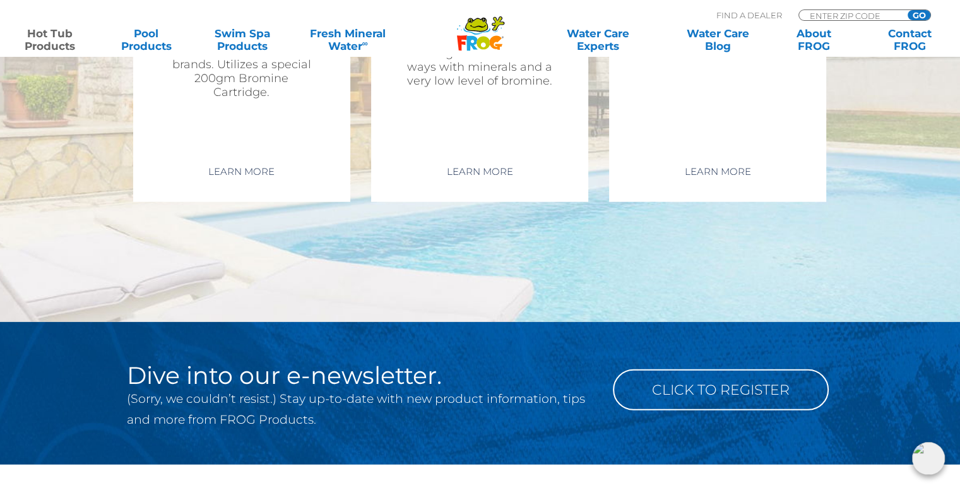
scroll to position [3032, 0]
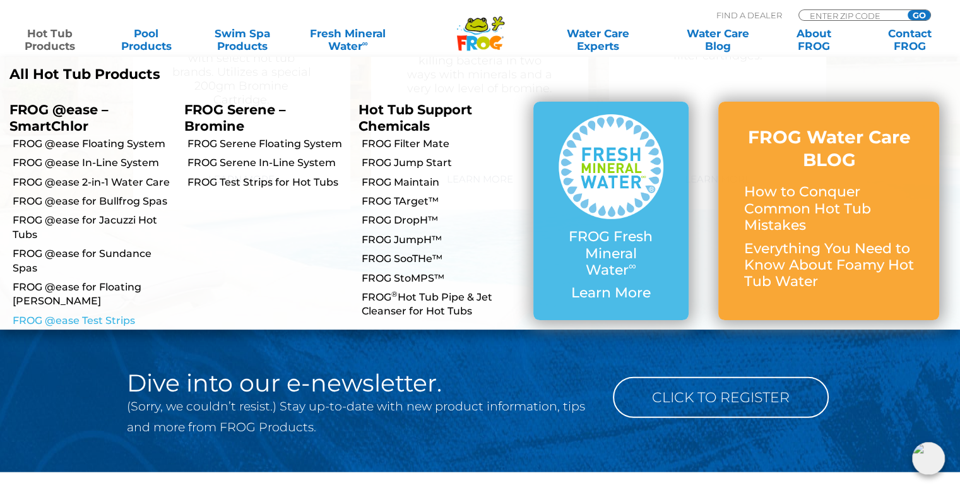
click at [105, 314] on link "FROG @ease Test Strips" at bounding box center [94, 321] width 162 height 14
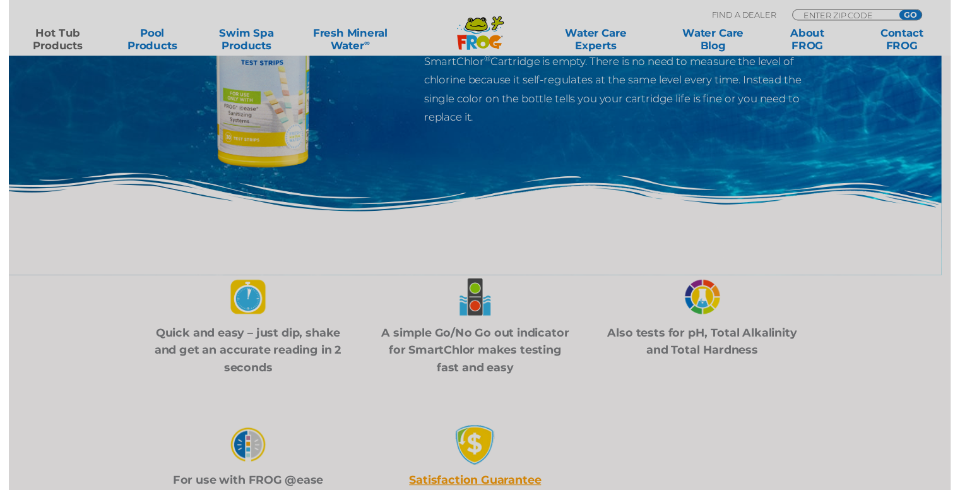
scroll to position [253, 0]
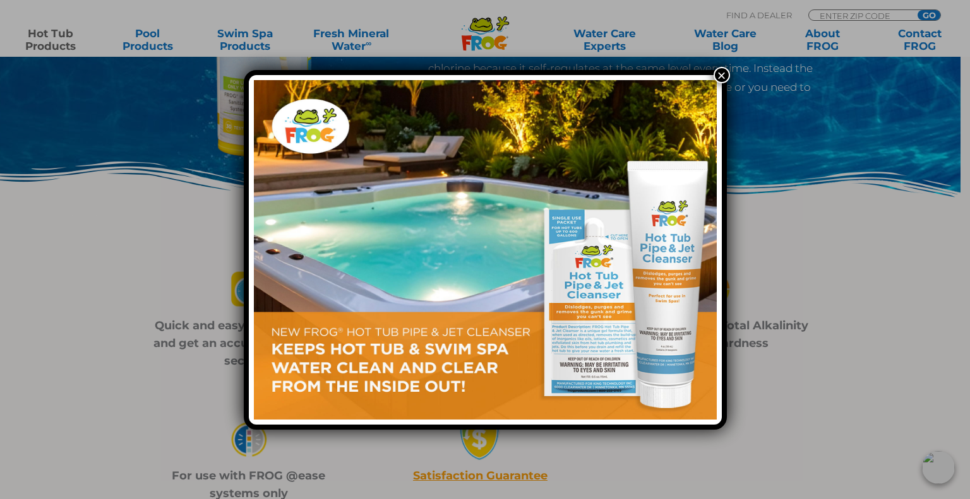
click at [720, 69] on button "×" at bounding box center [721, 75] width 16 height 16
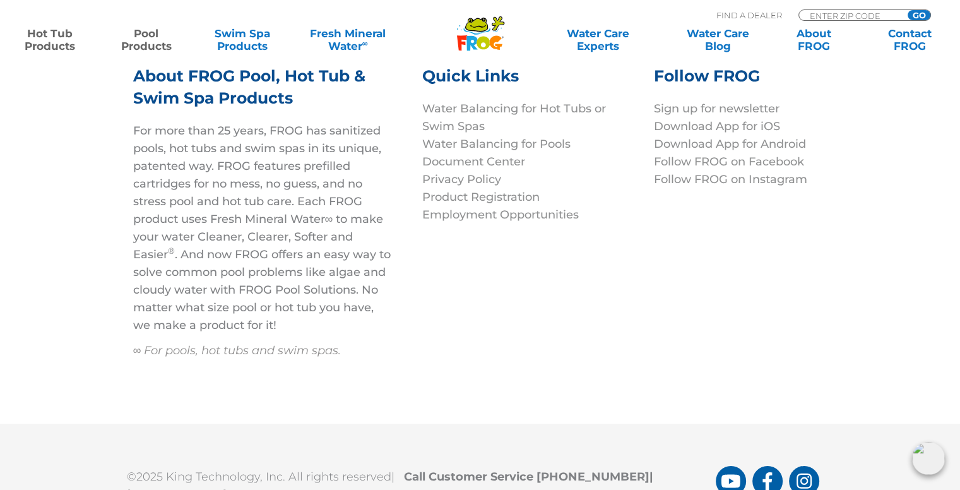
scroll to position [4516, 0]
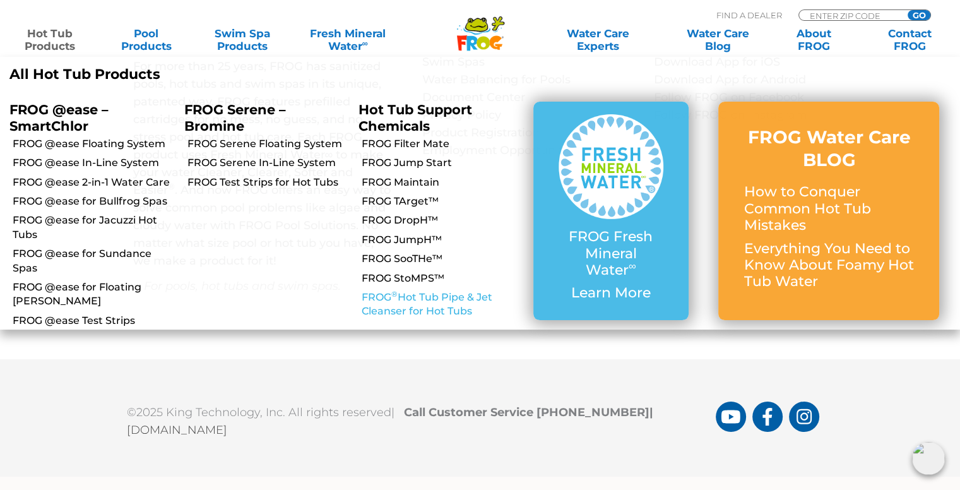
click at [429, 297] on link "FROG ® Hot Tub Pipe & Jet Cleanser for Hot Tubs" at bounding box center [443, 304] width 162 height 28
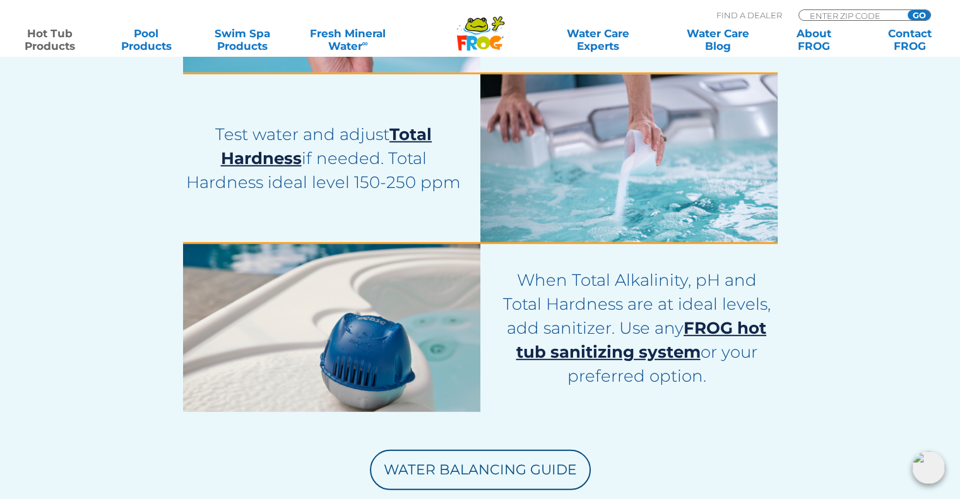
drag, startPoint x: 0, startPoint y: 0, endPoint x: 422, endPoint y: 296, distance: 515.2
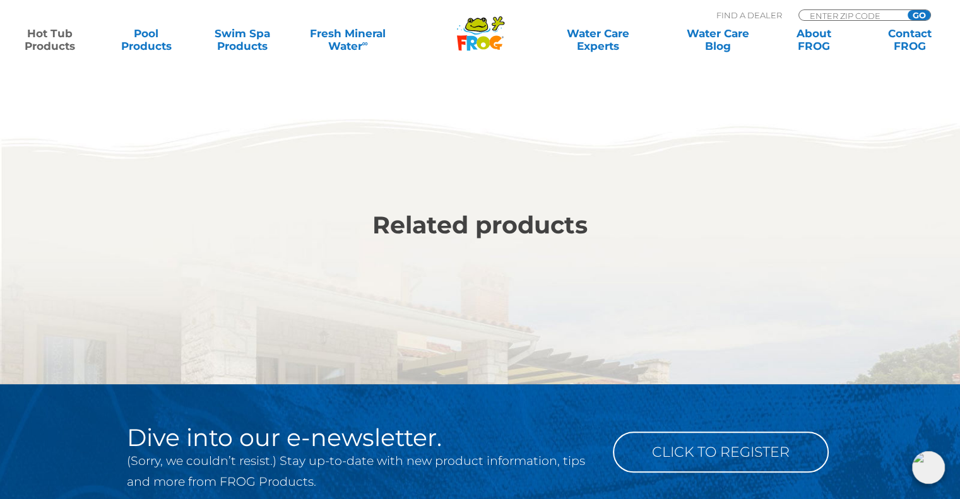
scroll to position [4987, 0]
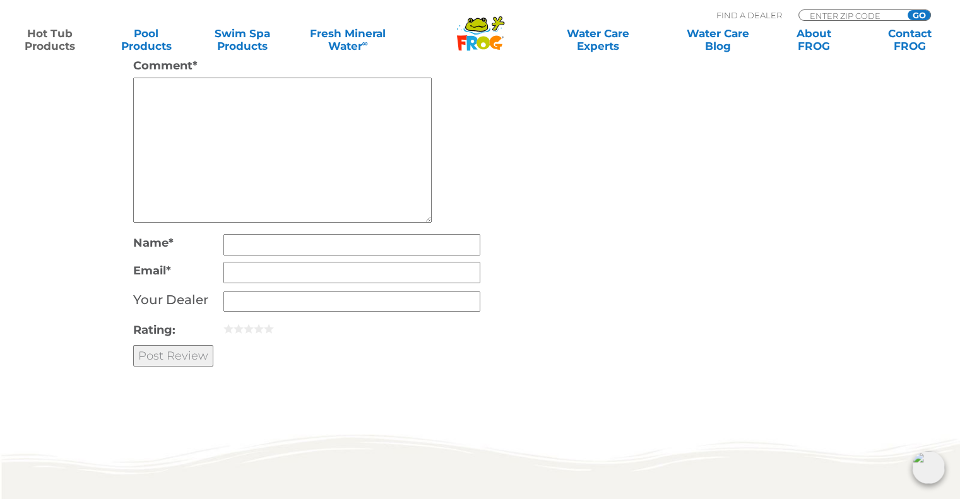
click at [466, 45] on icon ".st130{clip-path:url(#SVGID_2_);fill-rule:evenodd;clip-rule:evenodd;fill:#C3CC0…" at bounding box center [480, 33] width 49 height 35
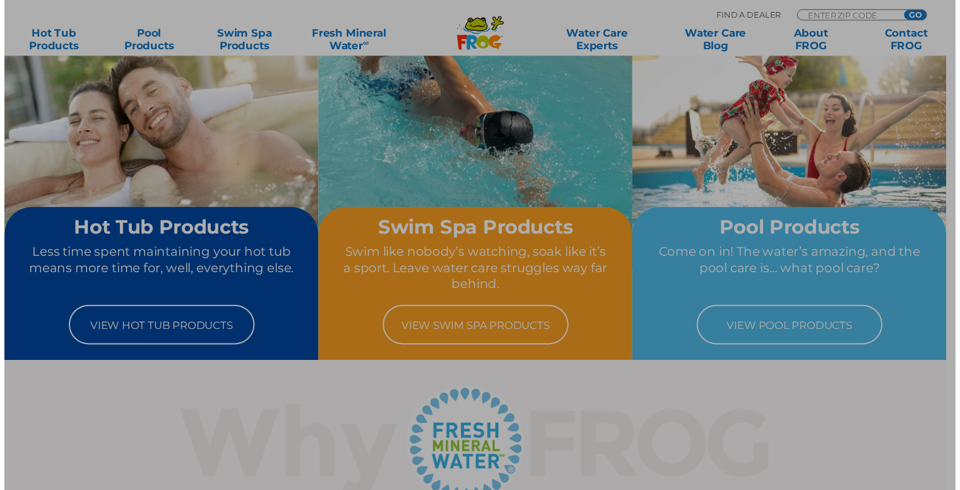
scroll to position [126, 0]
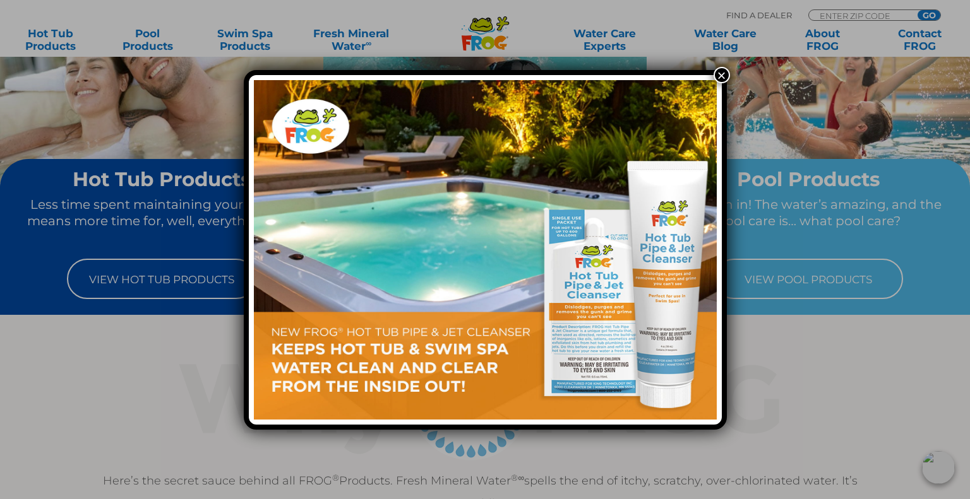
drag, startPoint x: 721, startPoint y: 73, endPoint x: 717, endPoint y: 81, distance: 9.6
click at [720, 75] on button "×" at bounding box center [721, 75] width 16 height 16
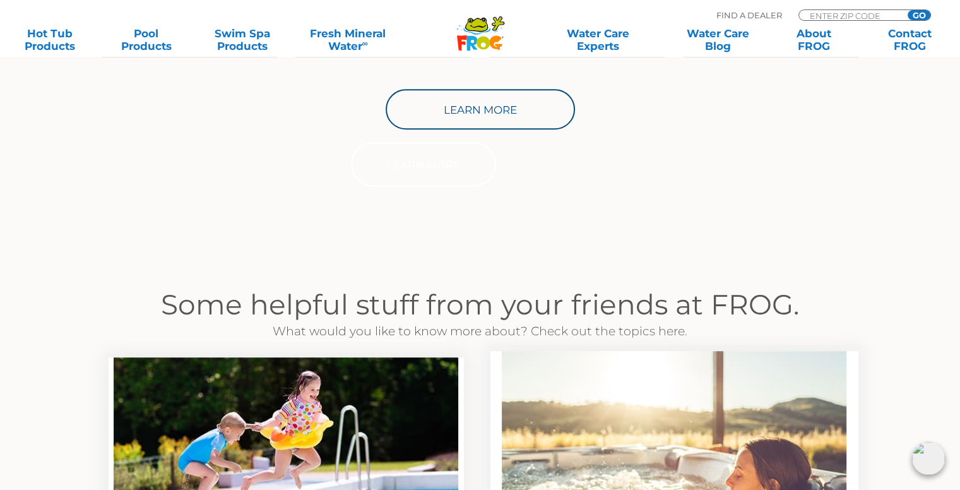
scroll to position [569, 0]
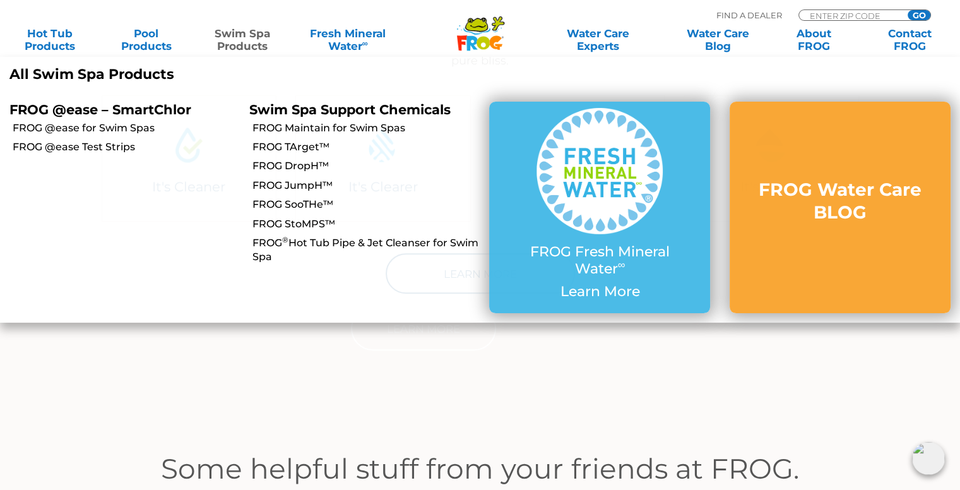
click at [107, 136] on li "FROG @ease for Swim Spas" at bounding box center [120, 127] width 240 height 19
click at [107, 131] on link "FROG @ease for Swim Spas" at bounding box center [126, 128] width 227 height 14
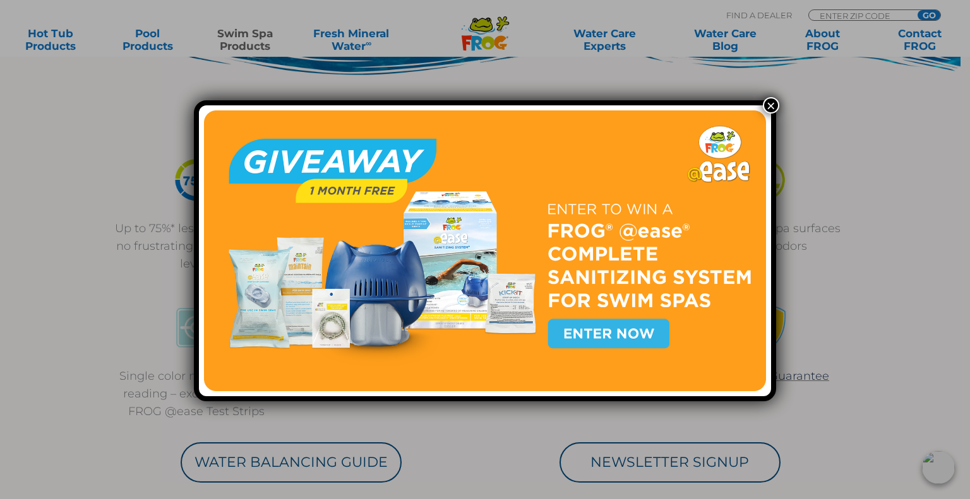
click at [768, 108] on button "×" at bounding box center [771, 105] width 16 height 16
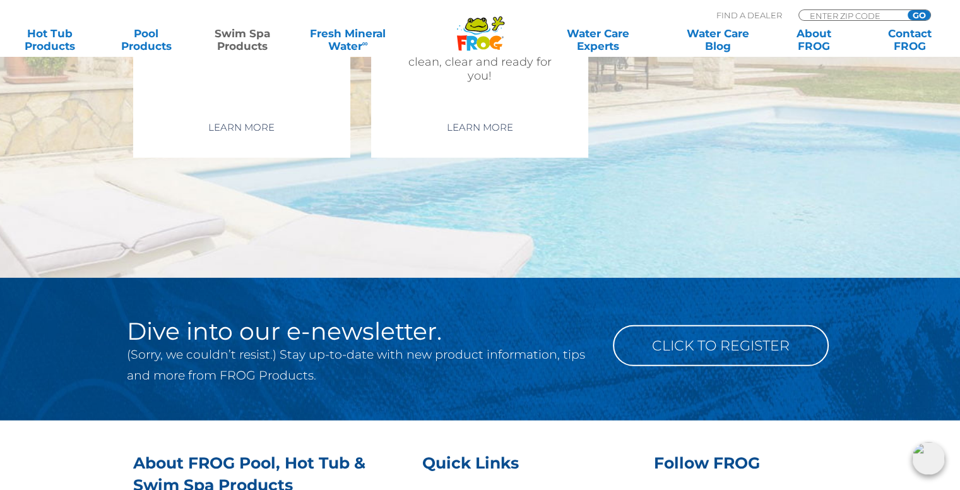
scroll to position [3724, 0]
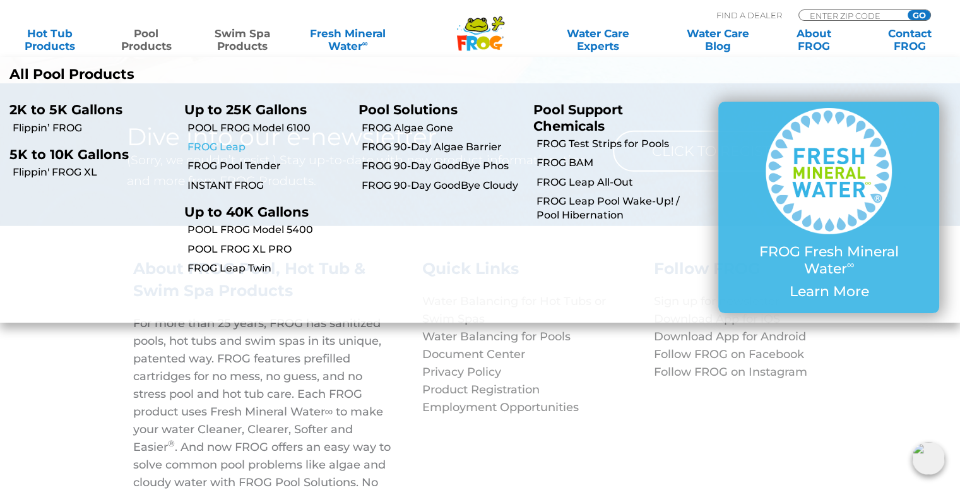
click at [229, 152] on link "FROG Leap" at bounding box center [268, 147] width 162 height 14
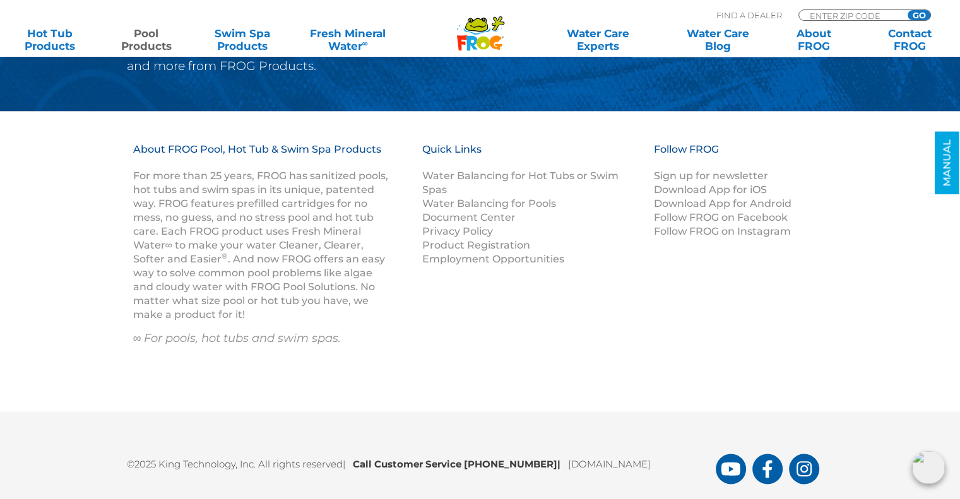
scroll to position [6756, 0]
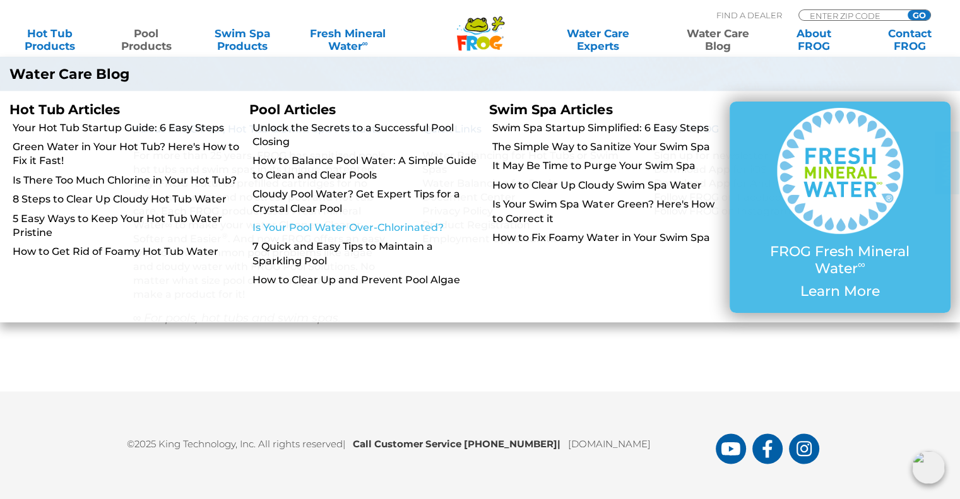
click at [285, 225] on link "Is Your Pool Water Over-Chlorinated?" at bounding box center [366, 228] width 227 height 14
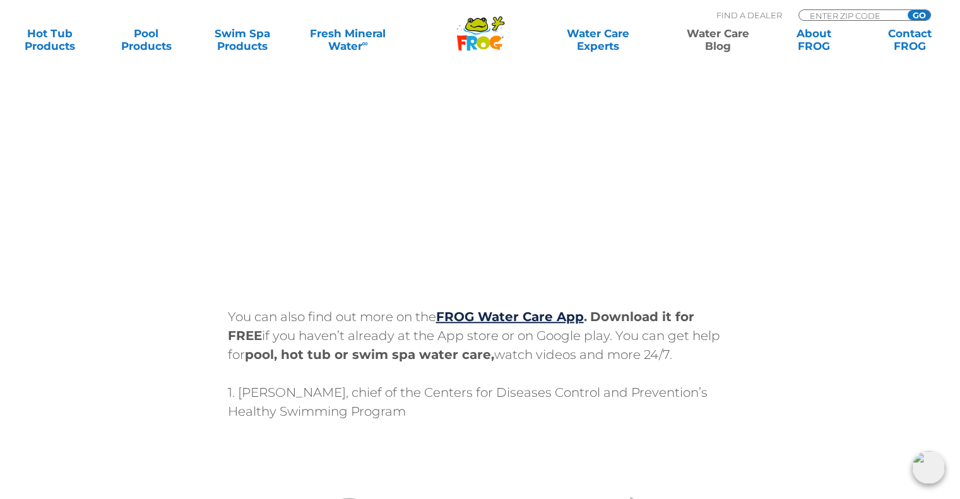
scroll to position [5871, 0]
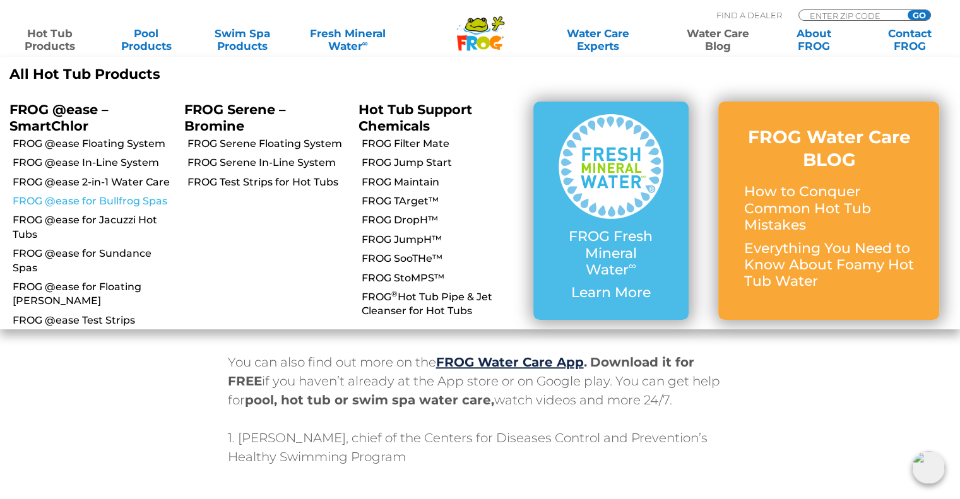
click at [116, 206] on link "FROG @ease for Bullfrog Spas" at bounding box center [94, 201] width 162 height 14
click at [120, 196] on link "FROG @ease for Bullfrog Spas" at bounding box center [94, 201] width 162 height 14
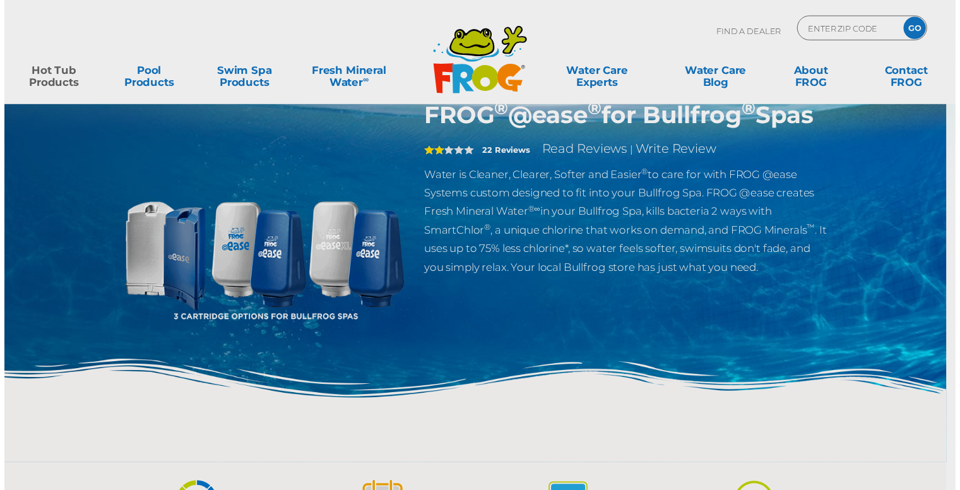
scroll to position [63, 0]
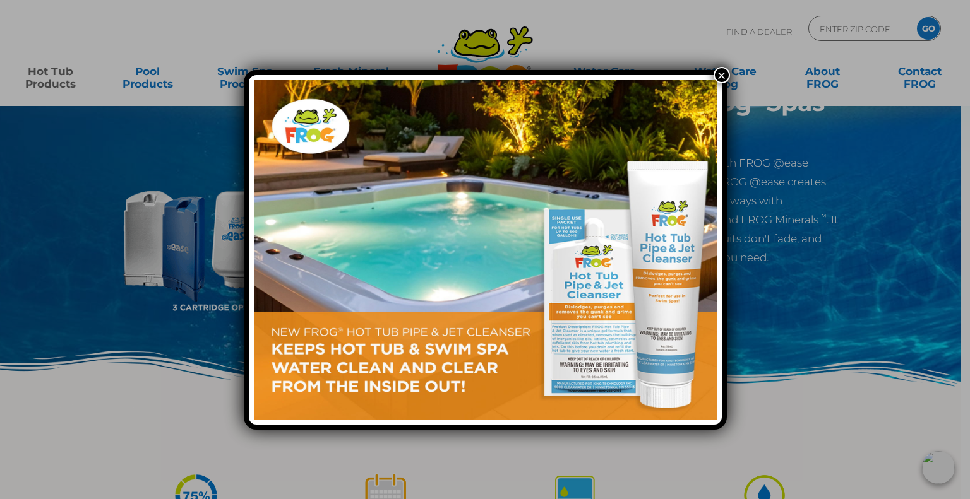
click at [724, 69] on button "×" at bounding box center [721, 75] width 16 height 16
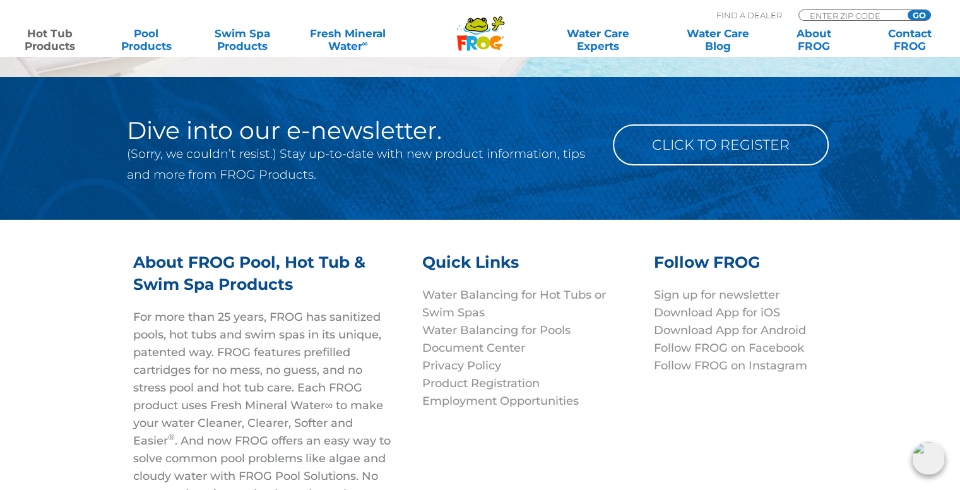
scroll to position [4985, 0]
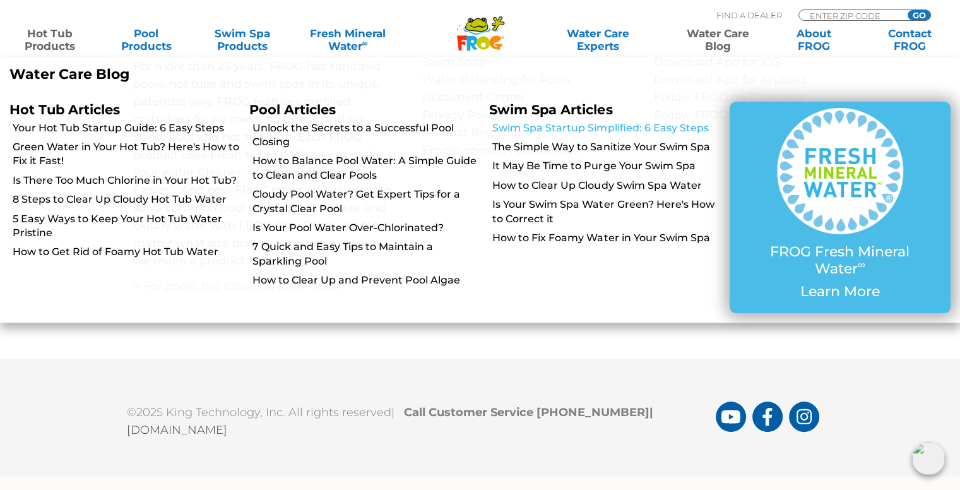
click at [649, 124] on link "Swim Spa Startup Simplified: 6 Easy Steps" at bounding box center [605, 128] width 227 height 14
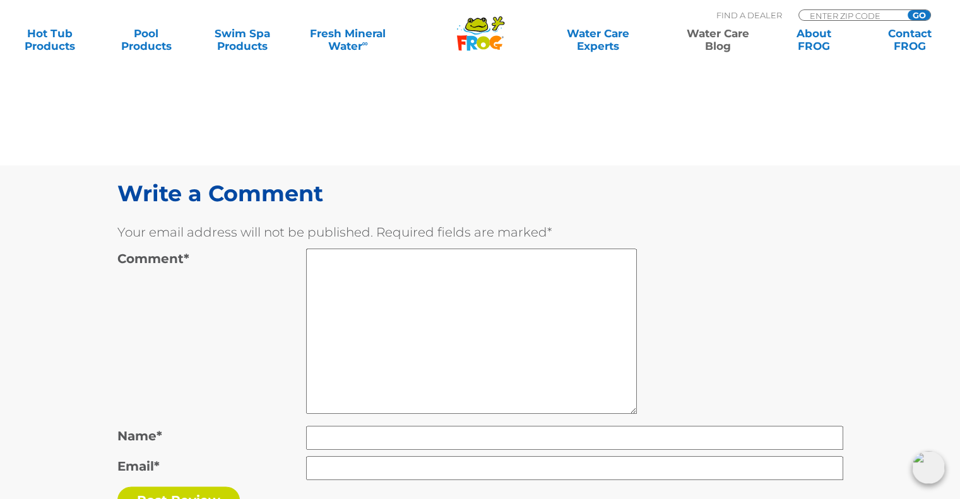
scroll to position [6186, 0]
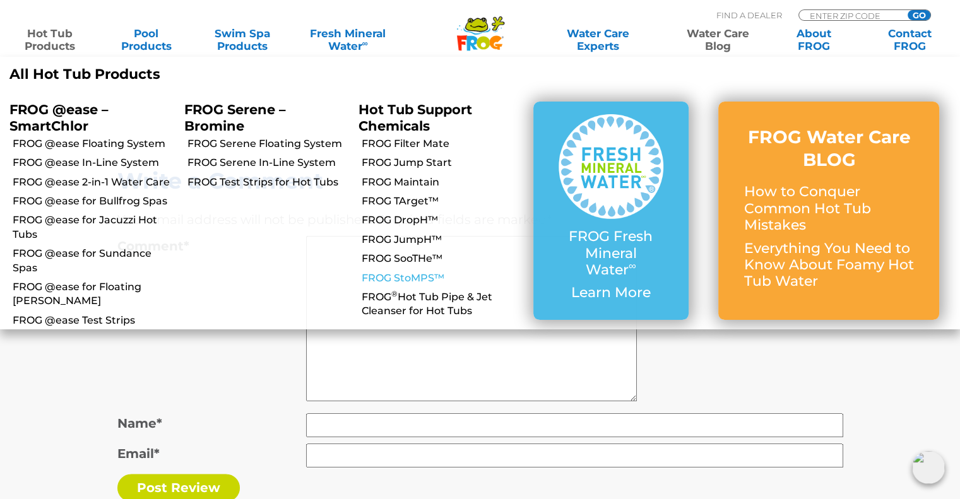
click at [414, 272] on link "FROG StoMPS™" at bounding box center [443, 278] width 162 height 14
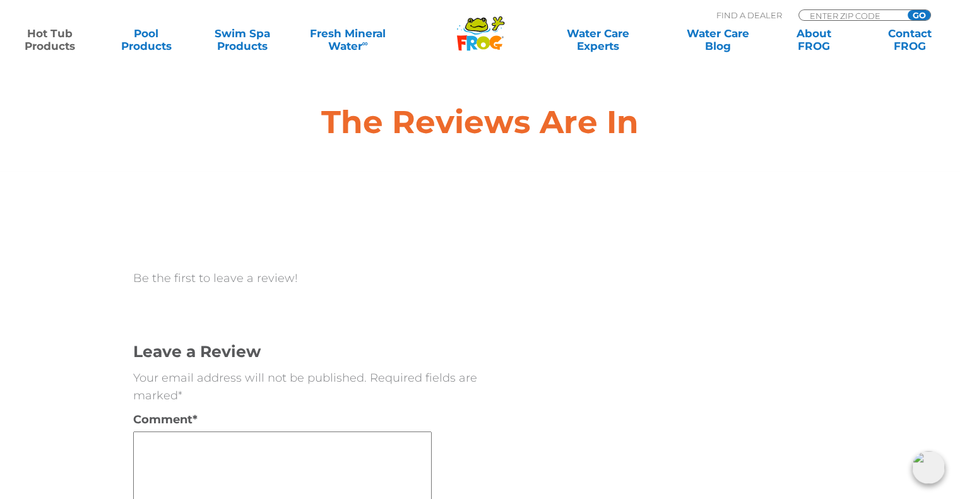
scroll to position [3851, 0]
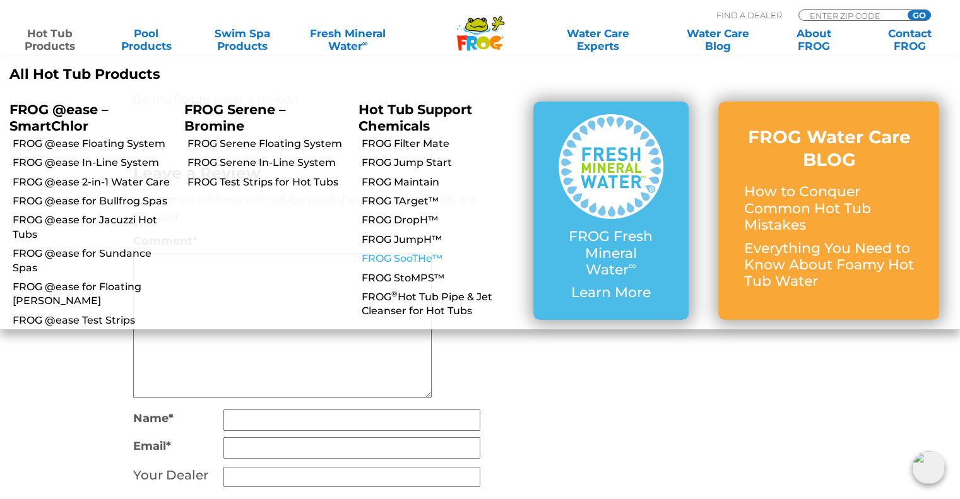
click at [412, 257] on link "FROG SooTHe™" at bounding box center [443, 259] width 162 height 14
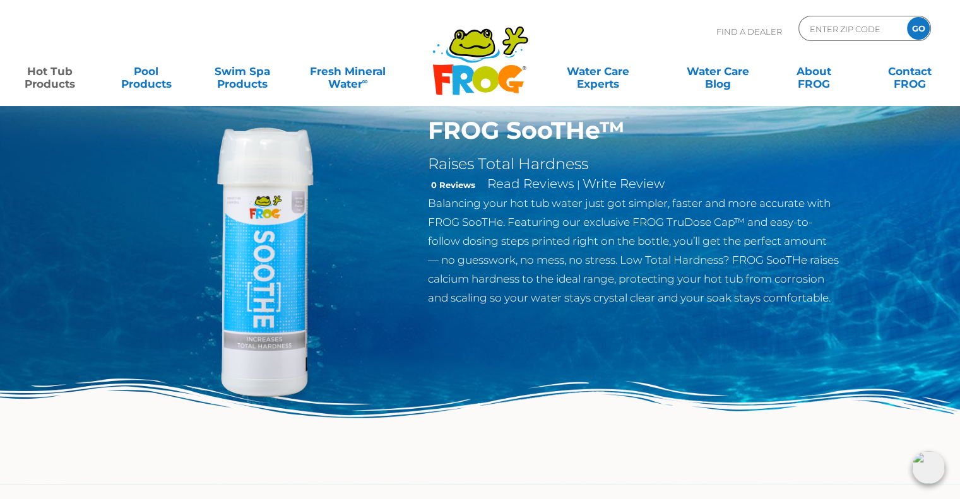
scroll to position [63, 0]
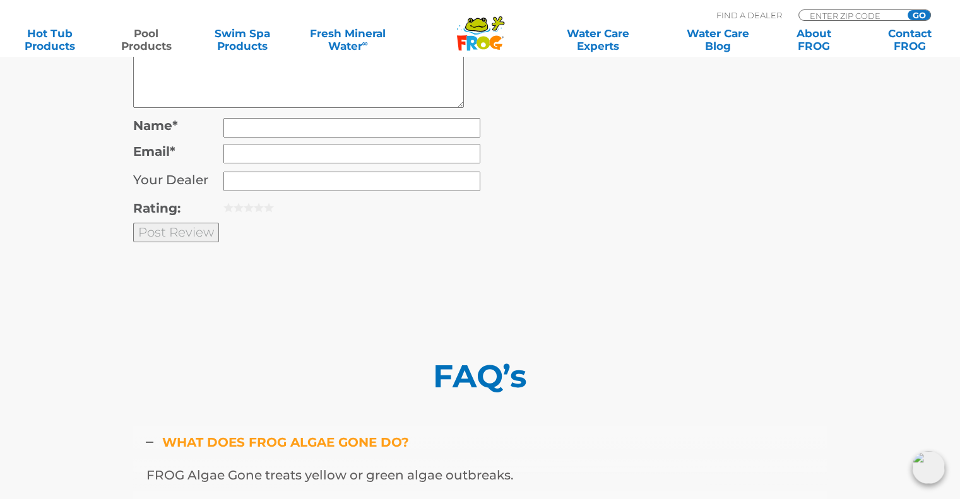
scroll to position [4229, 0]
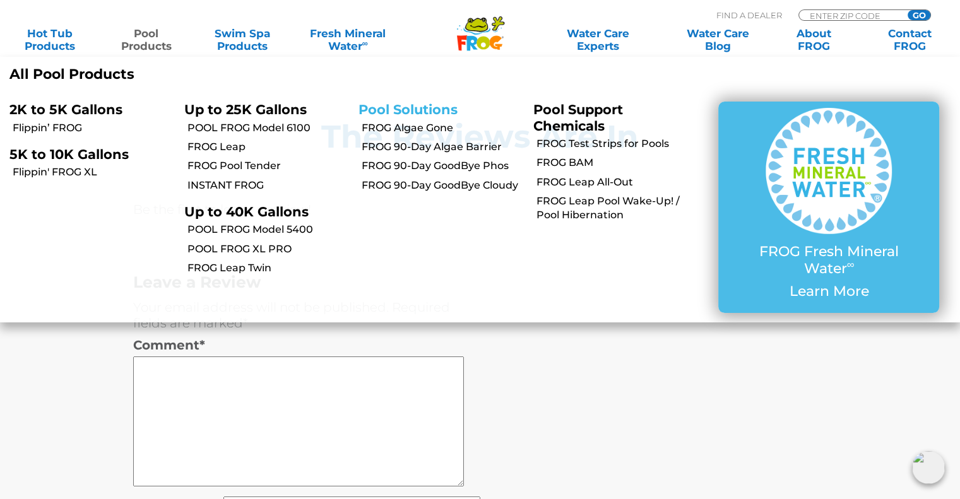
click at [381, 111] on link "Pool Solutions" at bounding box center [408, 110] width 99 height 16
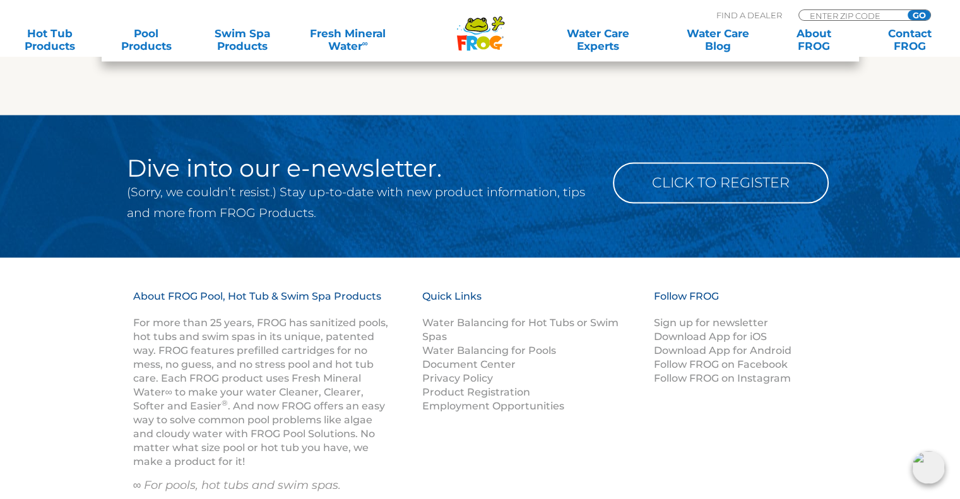
scroll to position [2399, 0]
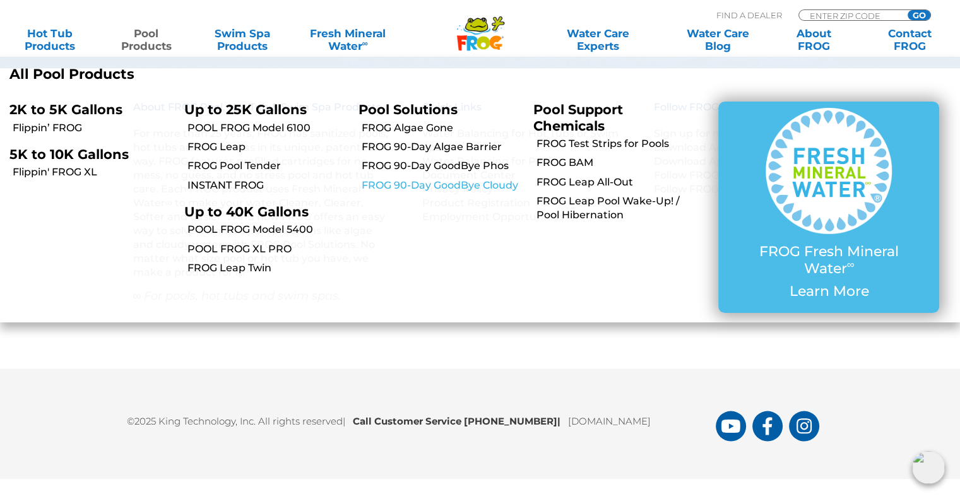
click at [412, 179] on link "FROG 90-Day GoodBye Cloudy" at bounding box center [443, 186] width 162 height 14
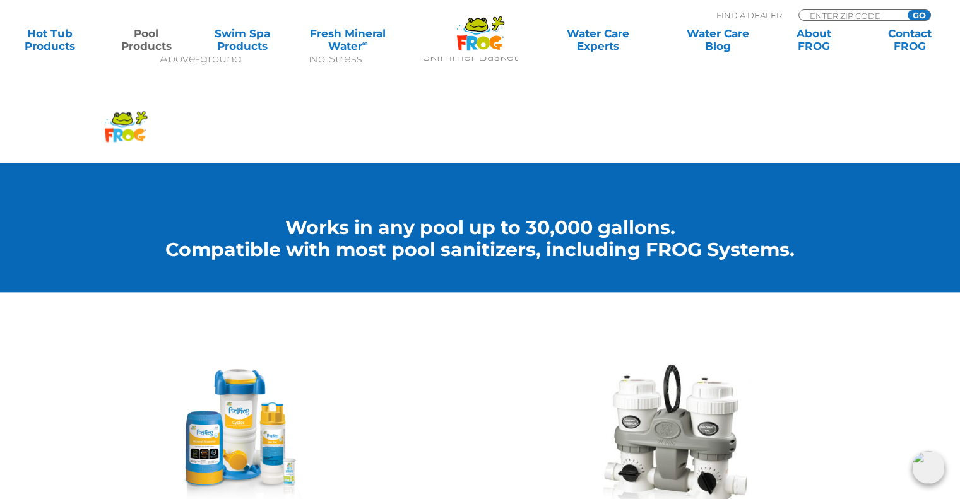
scroll to position [1389, 0]
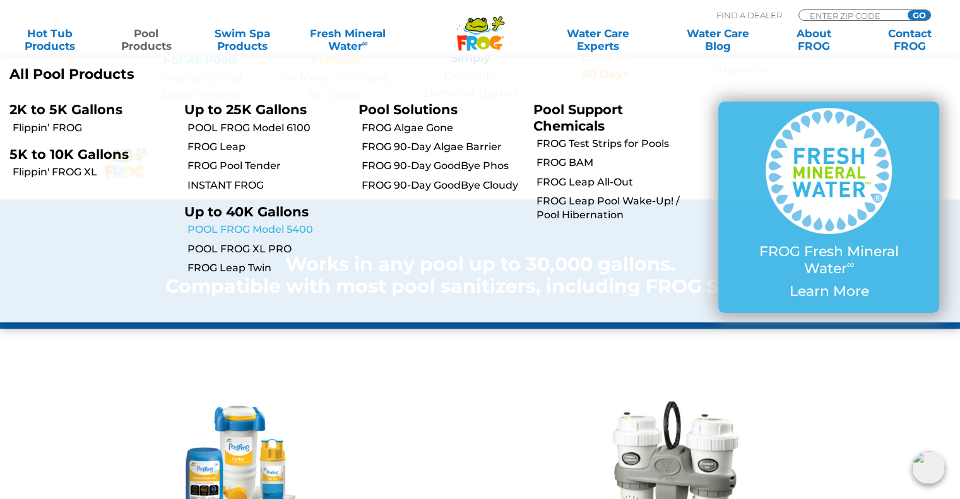
click at [271, 230] on link "POOL FROG Model 5400" at bounding box center [268, 230] width 162 height 14
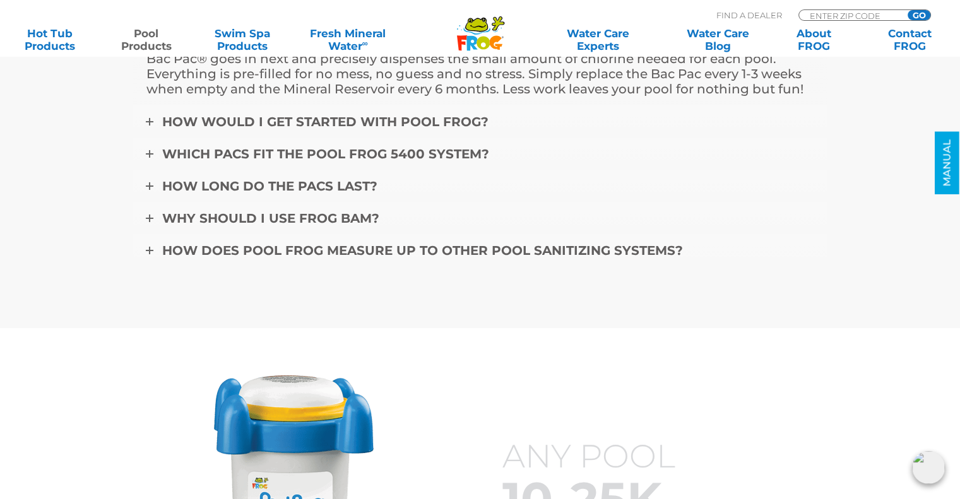
scroll to position [4419, 0]
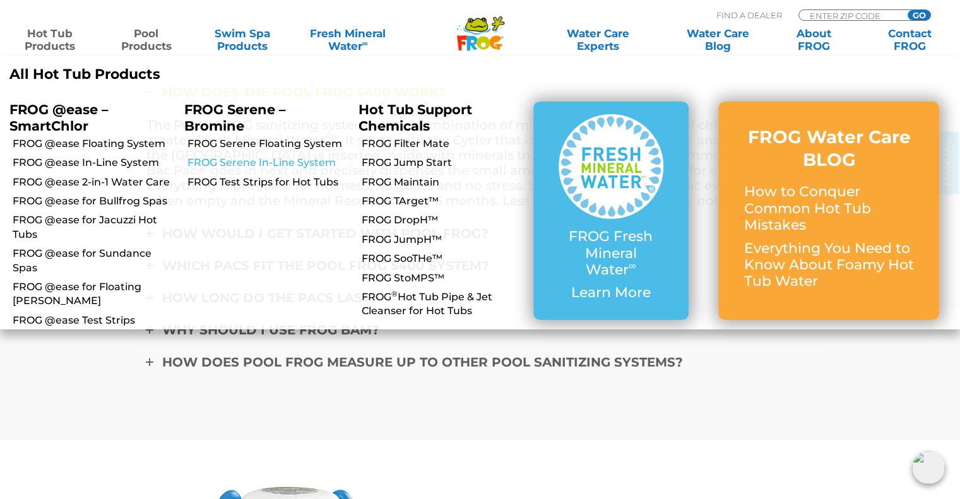
click at [283, 165] on link "FROG Serene In-Line System" at bounding box center [268, 163] width 162 height 14
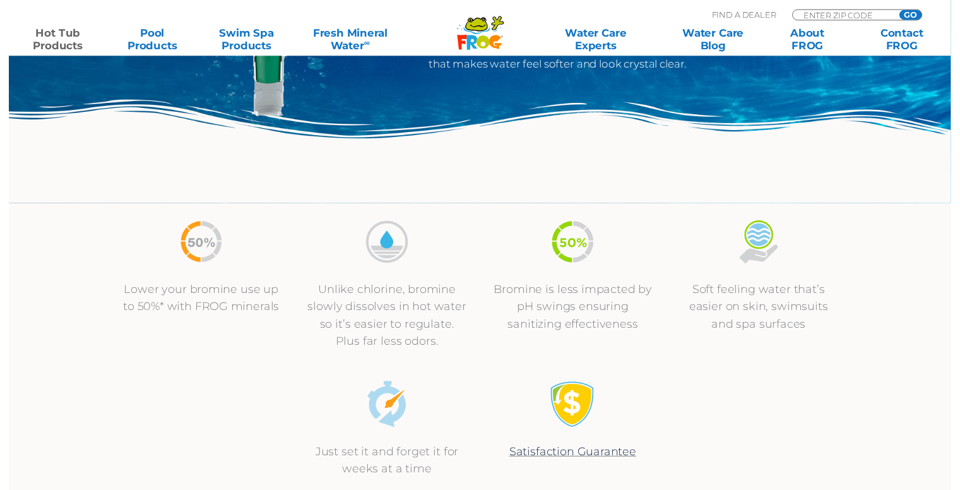
scroll to position [316, 0]
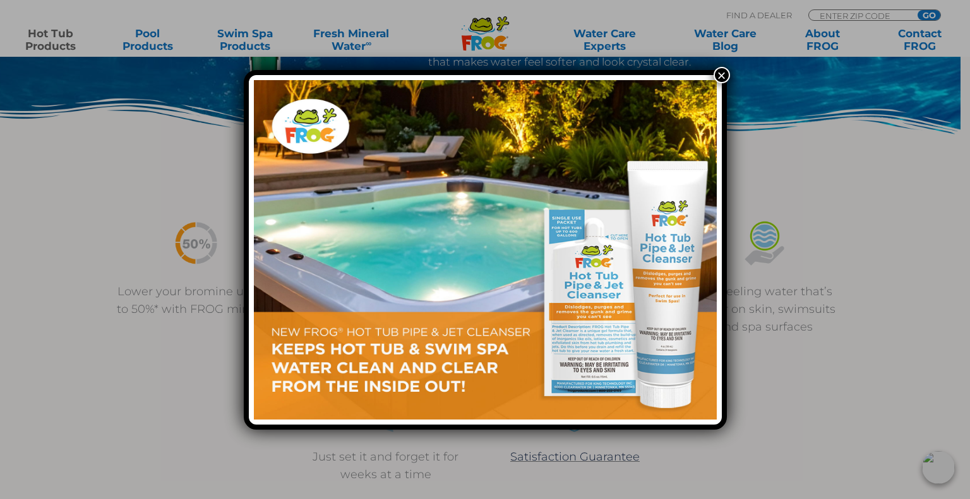
click at [723, 70] on button "×" at bounding box center [721, 75] width 16 height 16
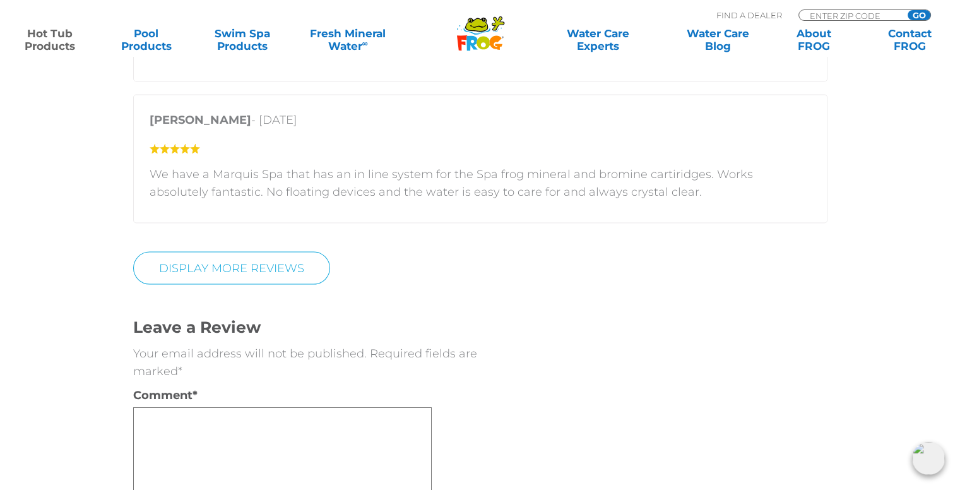
scroll to position [2276, 0]
